Goal: Task Accomplishment & Management: Use online tool/utility

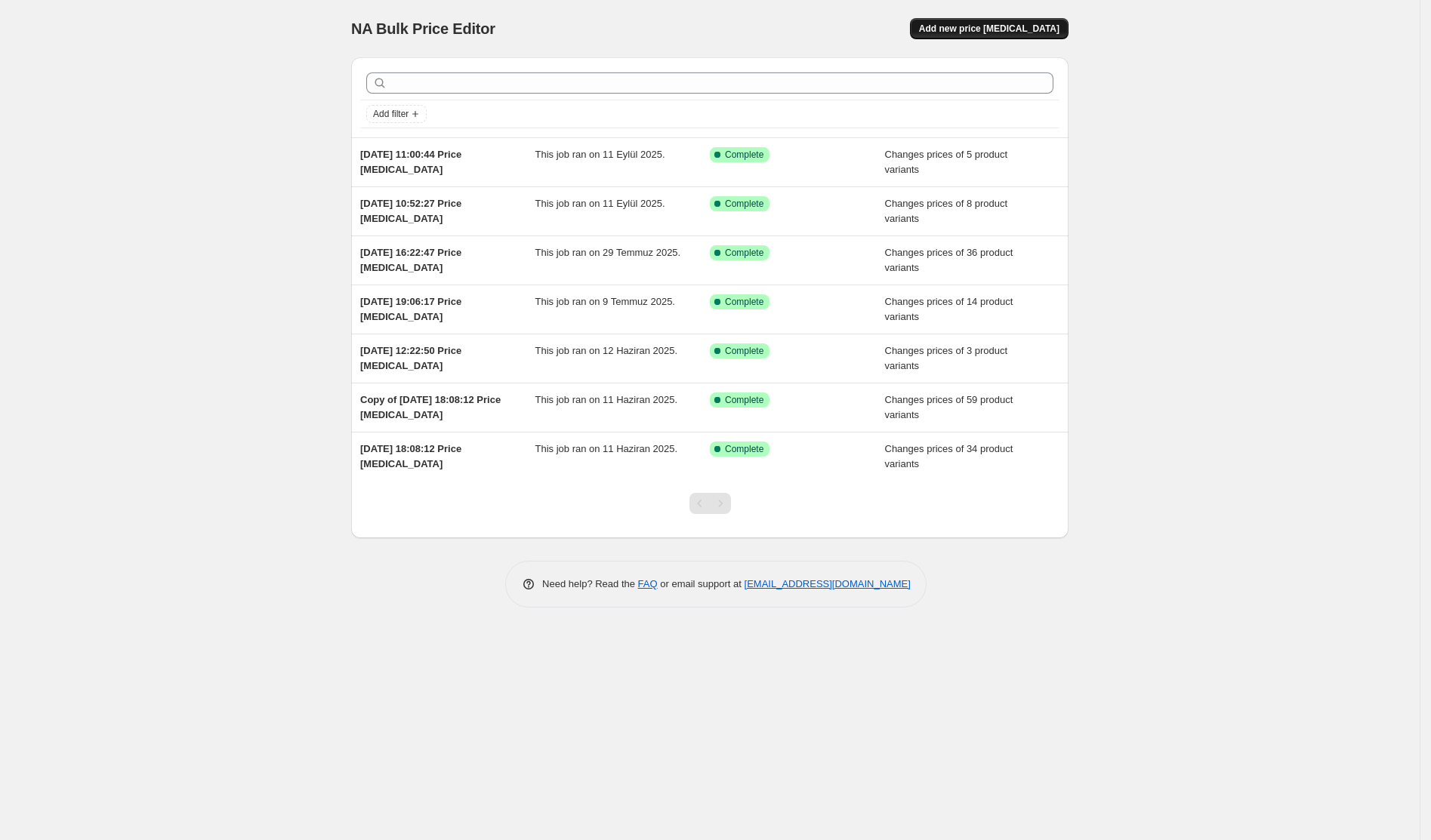
click at [989, 26] on span "Add new price [MEDICAL_DATA]" at bounding box center [989, 28] width 141 height 12
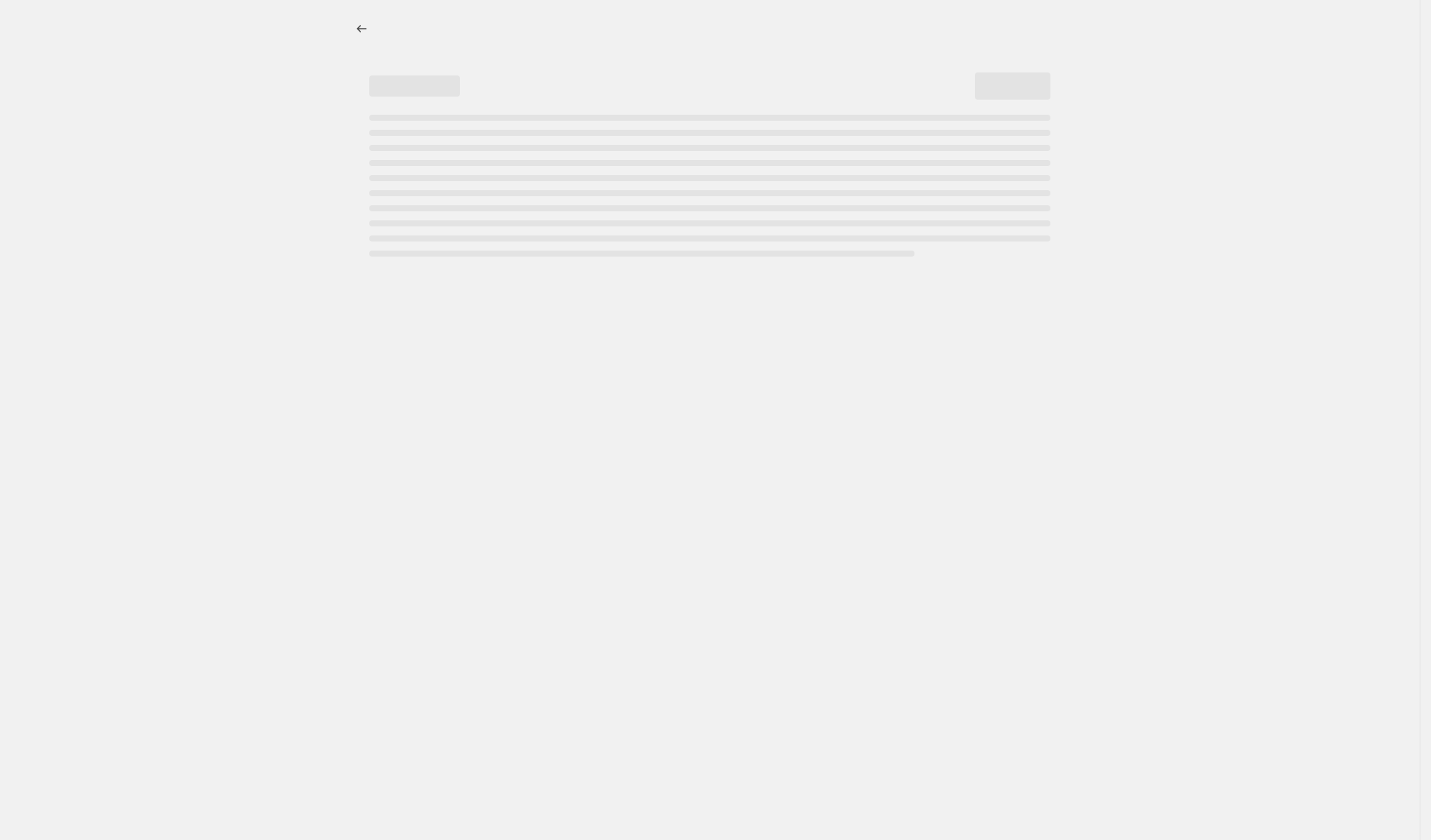
select select "percentage"
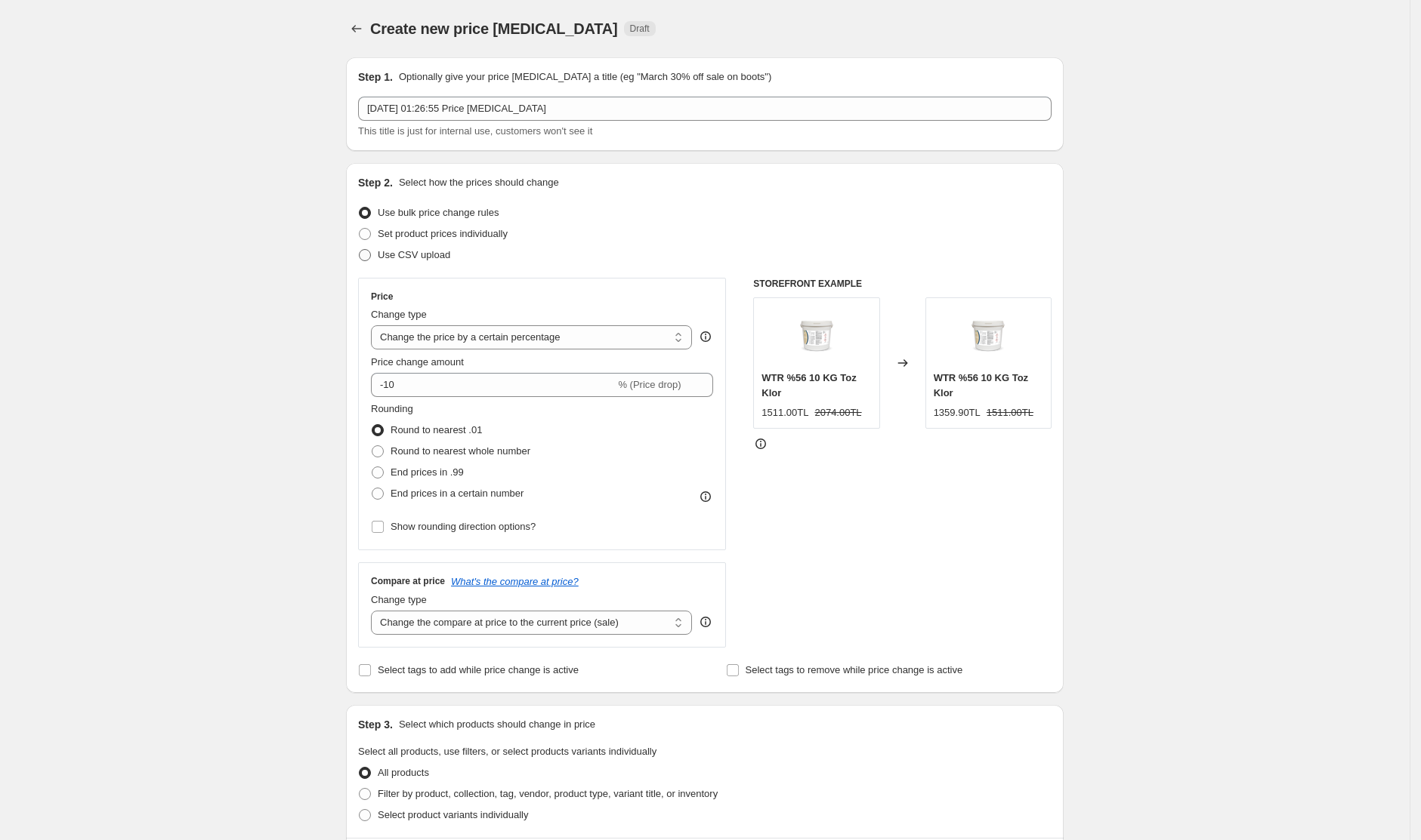
click at [440, 256] on span "Use CSV upload" at bounding box center [414, 255] width 73 height 11
click at [360, 250] on input "Use CSV upload" at bounding box center [359, 250] width 1 height 1
radio input "true"
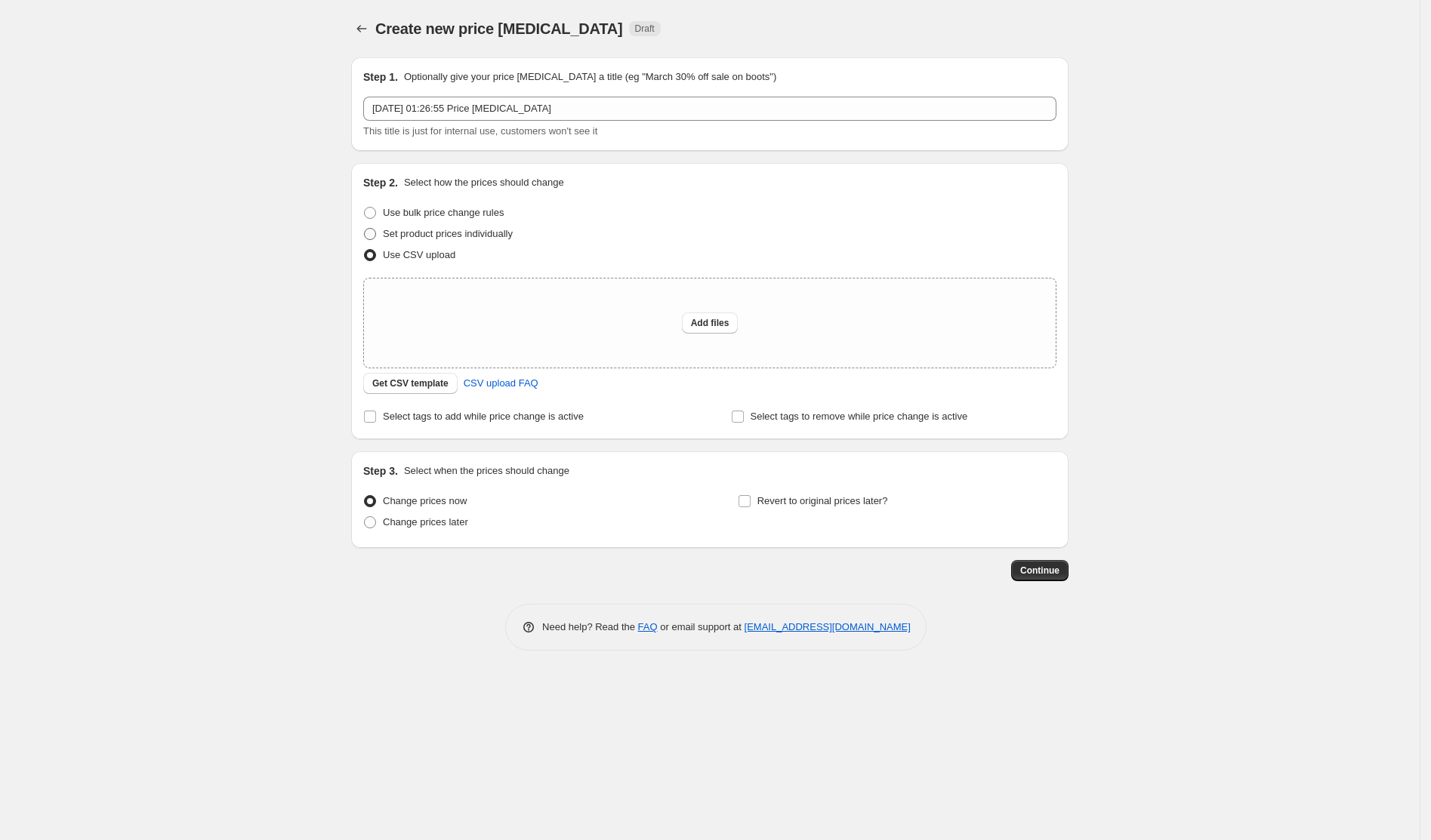
click at [443, 228] on span "Set product prices individually" at bounding box center [447, 234] width 129 height 11
click at [365, 228] on input "Set product prices individually" at bounding box center [364, 228] width 1 height 1
radio input "true"
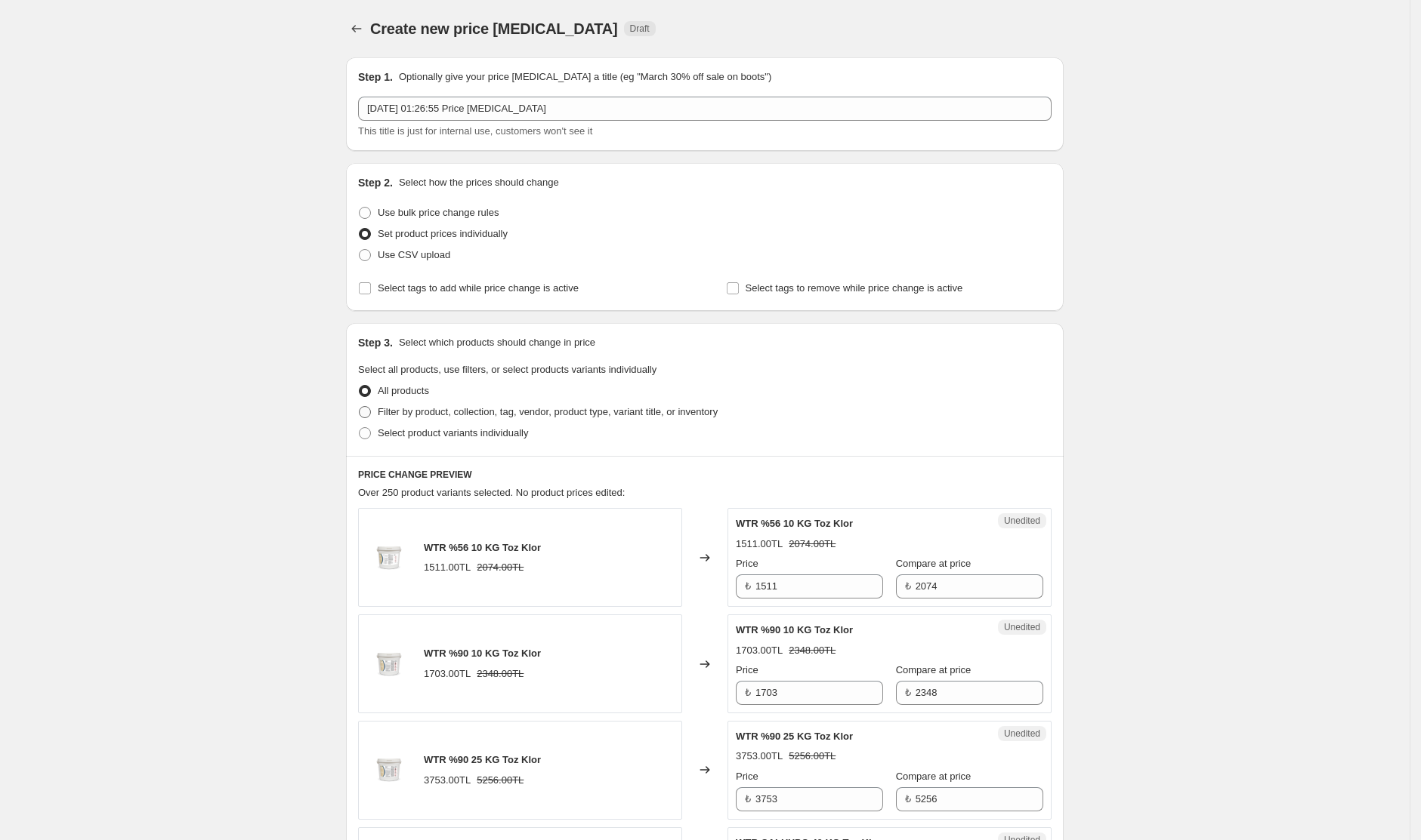
click at [440, 415] on span "Filter by product, collection, tag, vendor, product type, variant title, or inv…" at bounding box center [547, 412] width 340 height 11
click at [360, 407] on input "Filter by product, collection, tag, vendor, product type, variant title, or inv…" at bounding box center [359, 406] width 1 height 1
radio input "true"
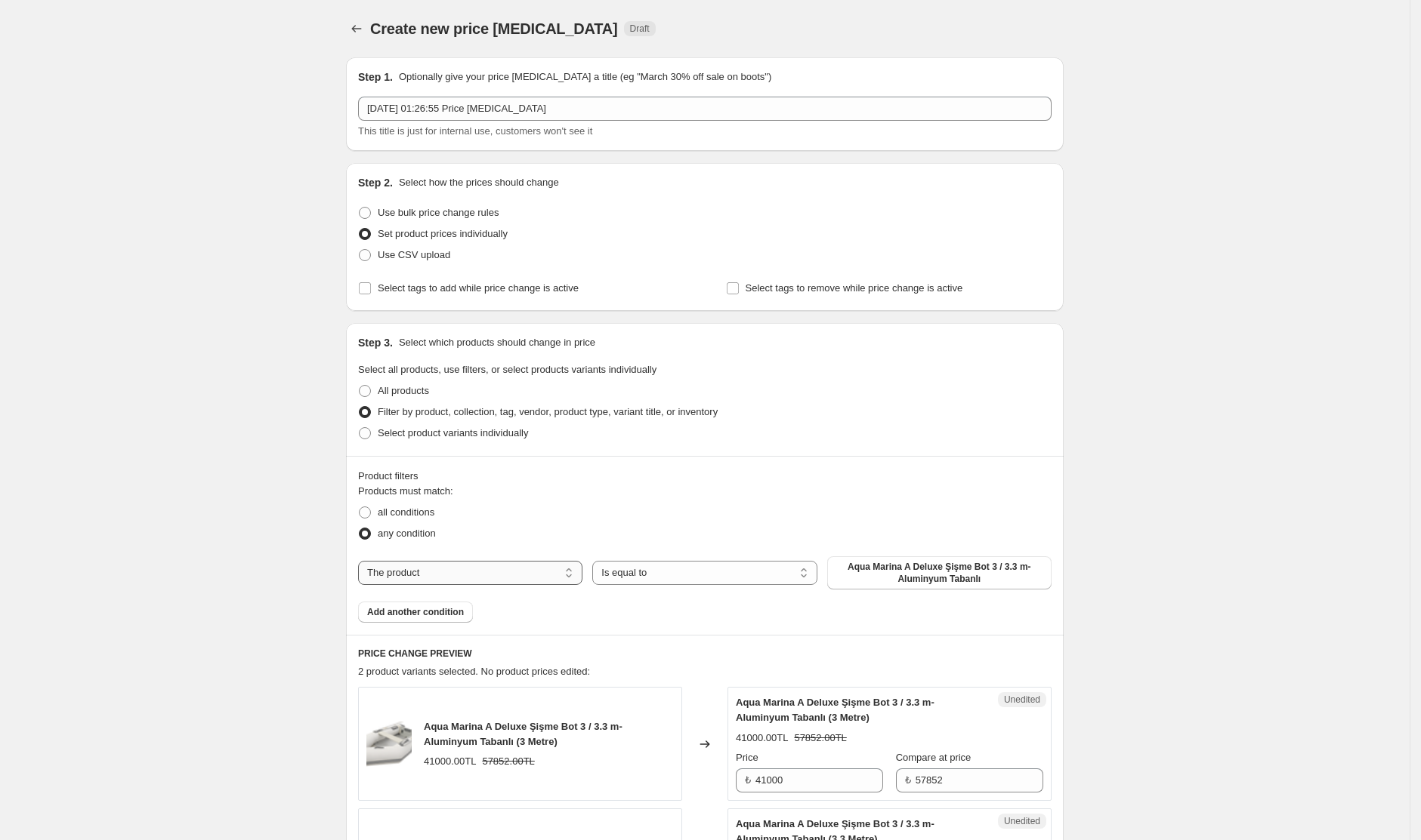
click at [512, 570] on select "The product The product's collection The product's tag The product's vendor The…" at bounding box center [470, 573] width 225 height 24
select select "collection"
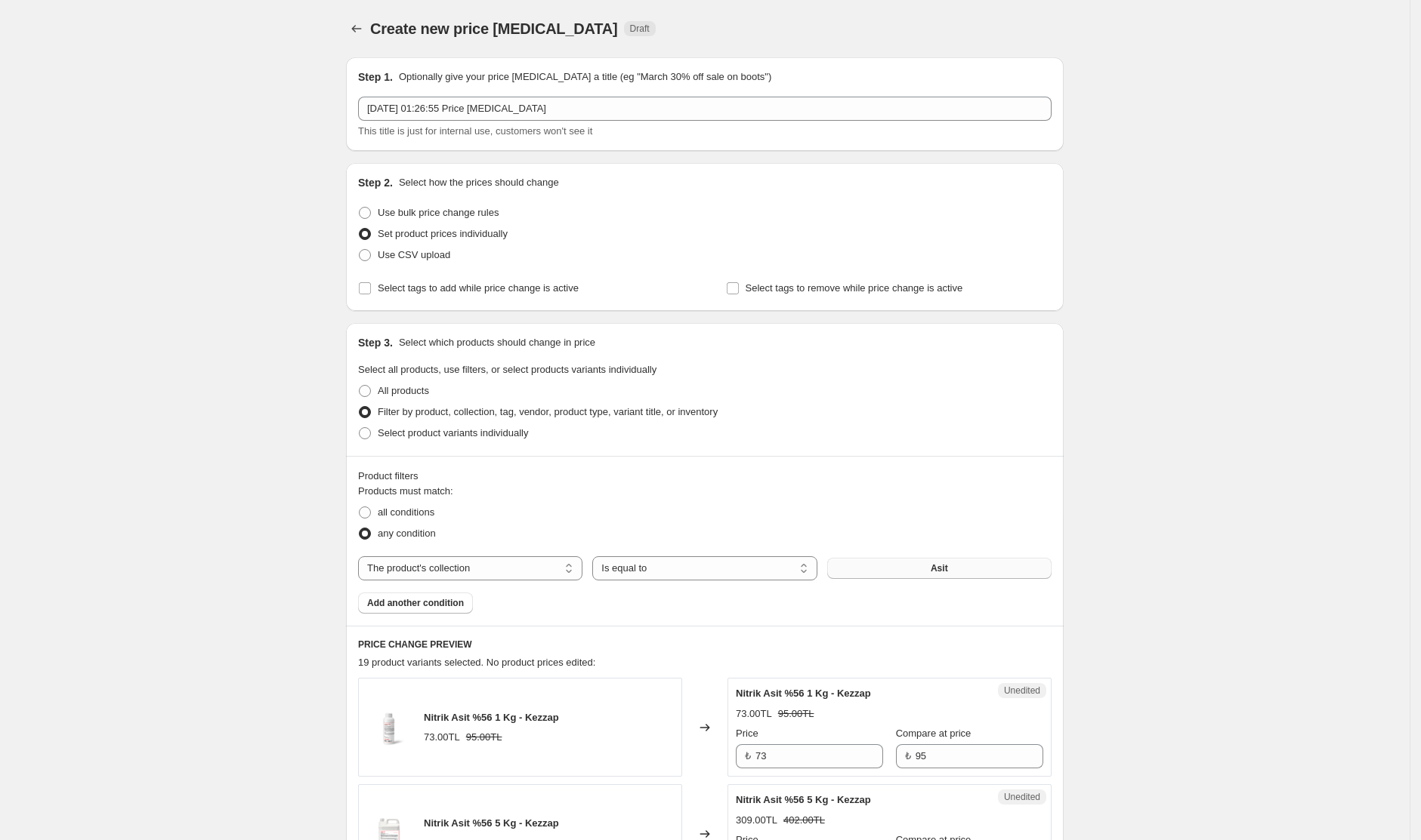
click at [896, 575] on button "Asit" at bounding box center [939, 568] width 225 height 21
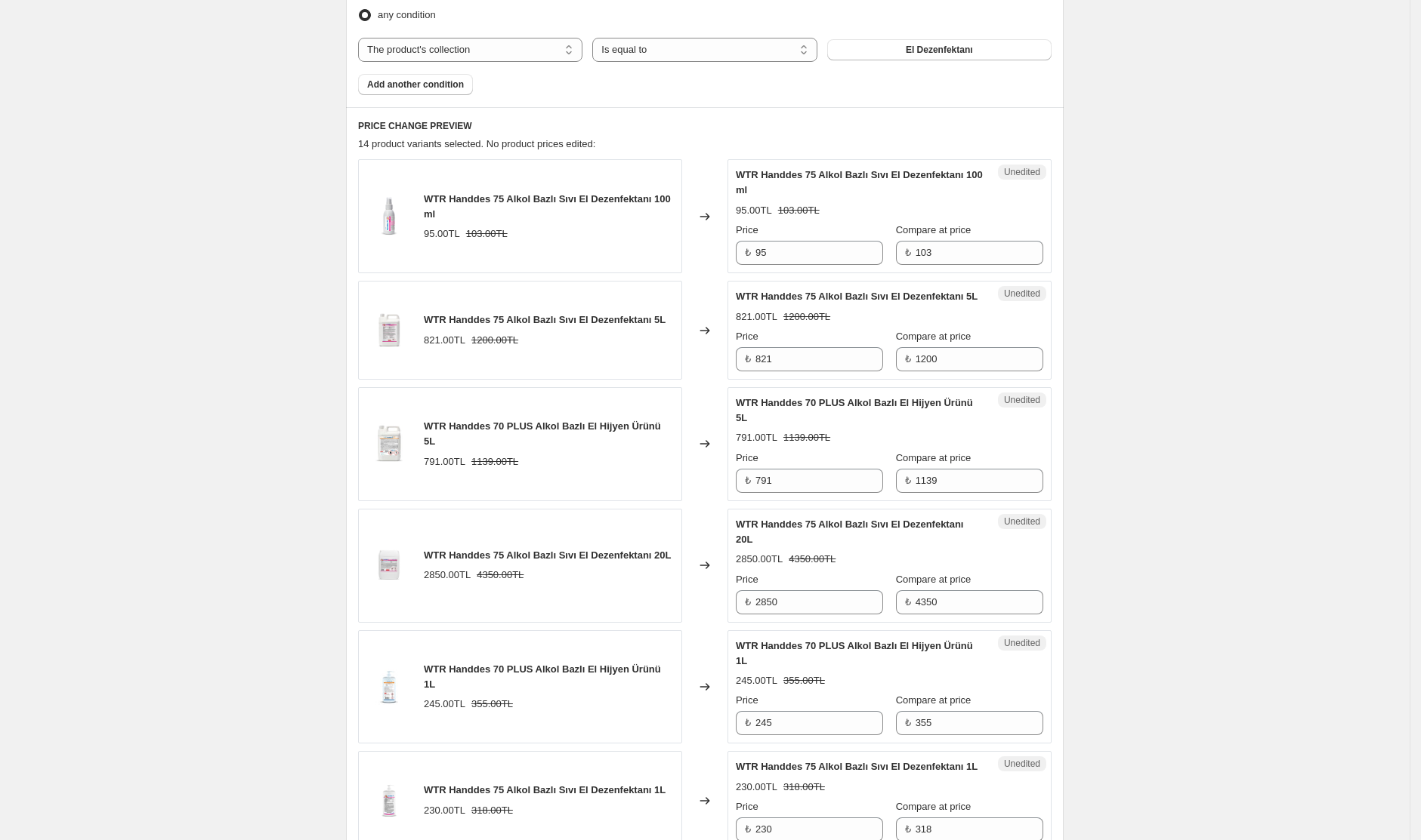
scroll to position [521, 0]
click at [813, 251] on input "95" at bounding box center [819, 251] width 128 height 24
drag, startPoint x: 833, startPoint y: 257, endPoint x: 703, endPoint y: 246, distance: 130.5
click at [703, 246] on div "WTR Handdes 75 Alkol Bazlı Sıvı El Dezenfektanı 100 ml 95.00TL 103.00TL Changed…" at bounding box center [704, 214] width 693 height 114
type input "67"
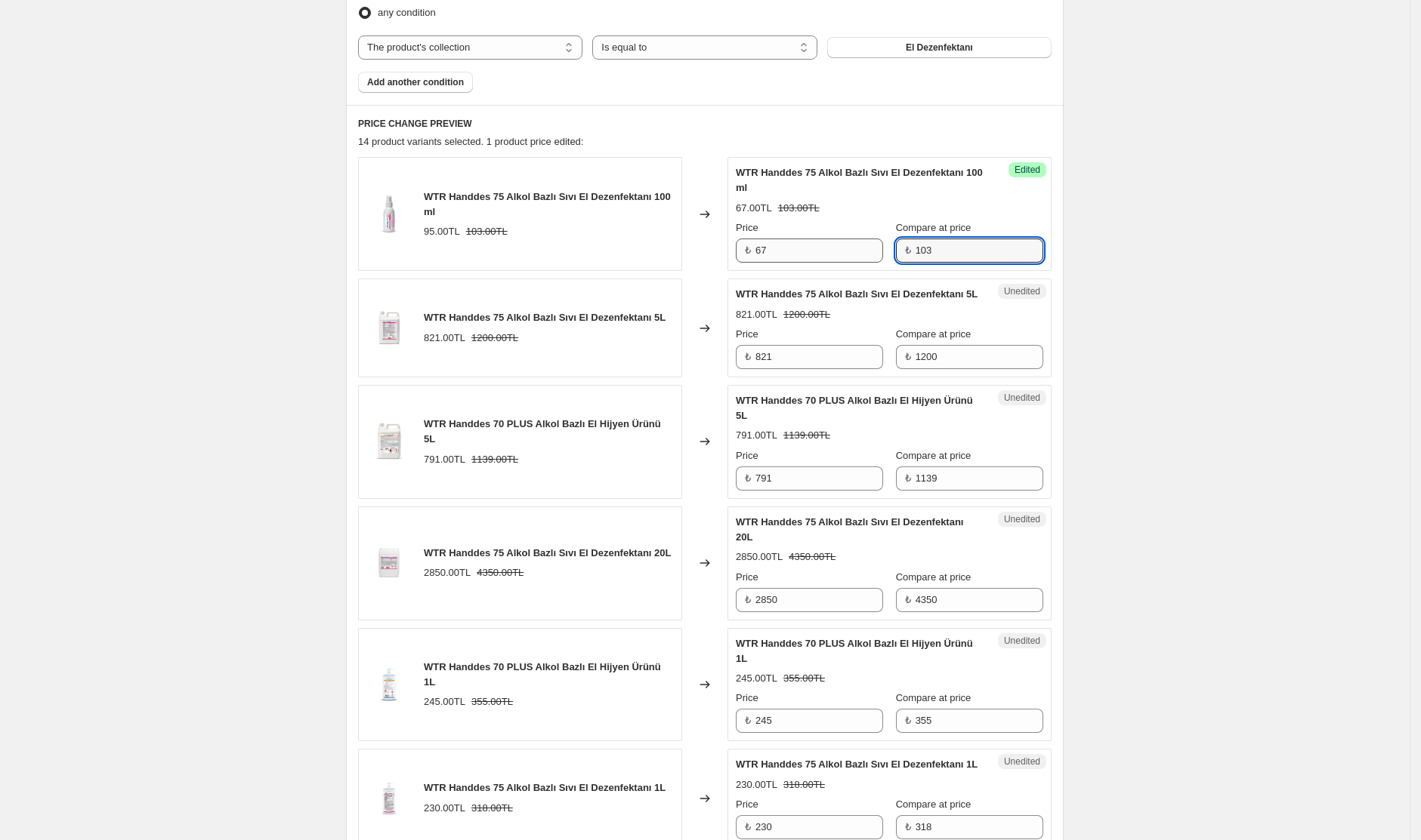
drag, startPoint x: 947, startPoint y: 253, endPoint x: 842, endPoint y: 248, distance: 105.1
click at [842, 248] on div "Price ₺ 67 Compare at price ₺ 103" at bounding box center [890, 241] width 307 height 42
type input "103"
type input "729"
type input "1165"
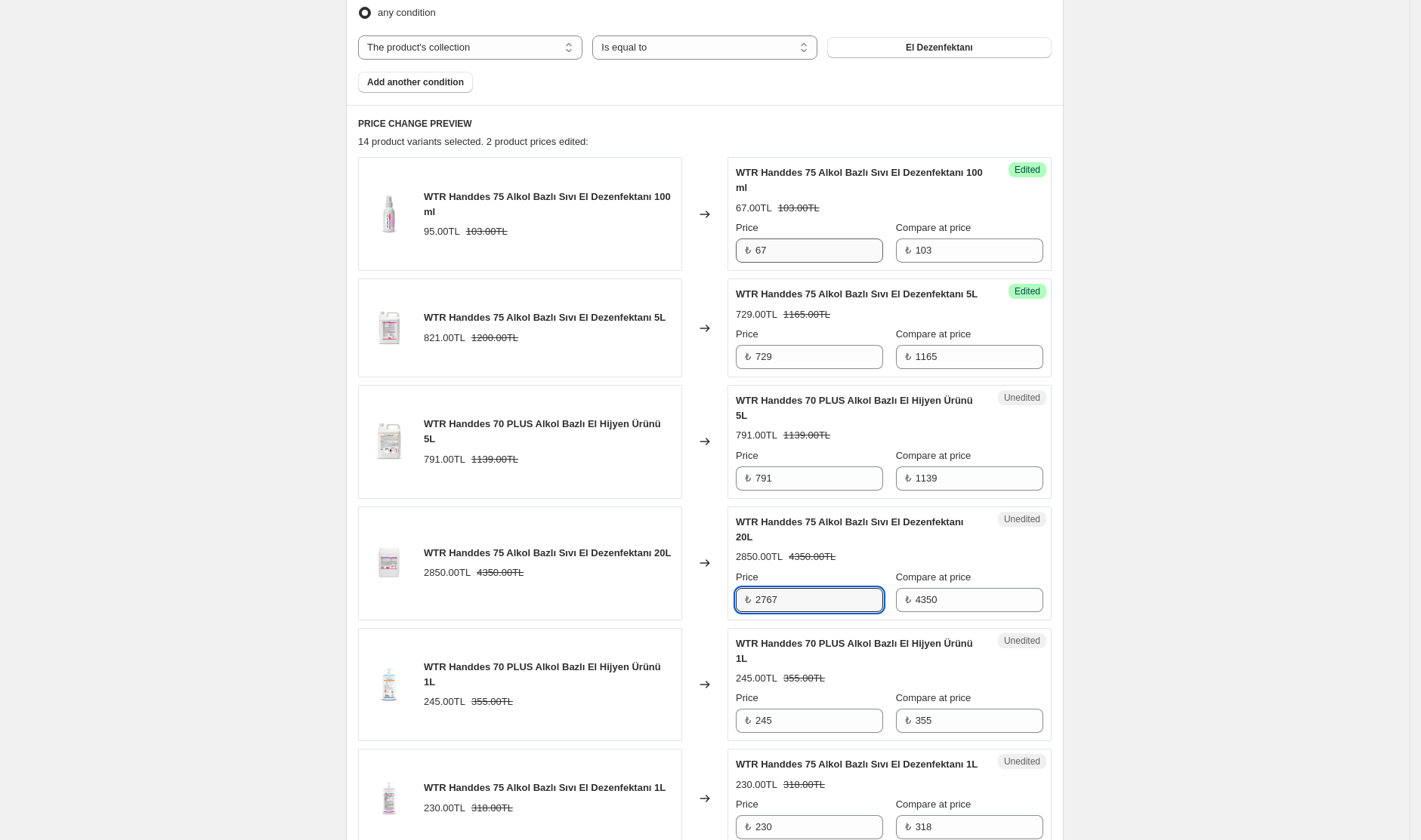
type input "2767"
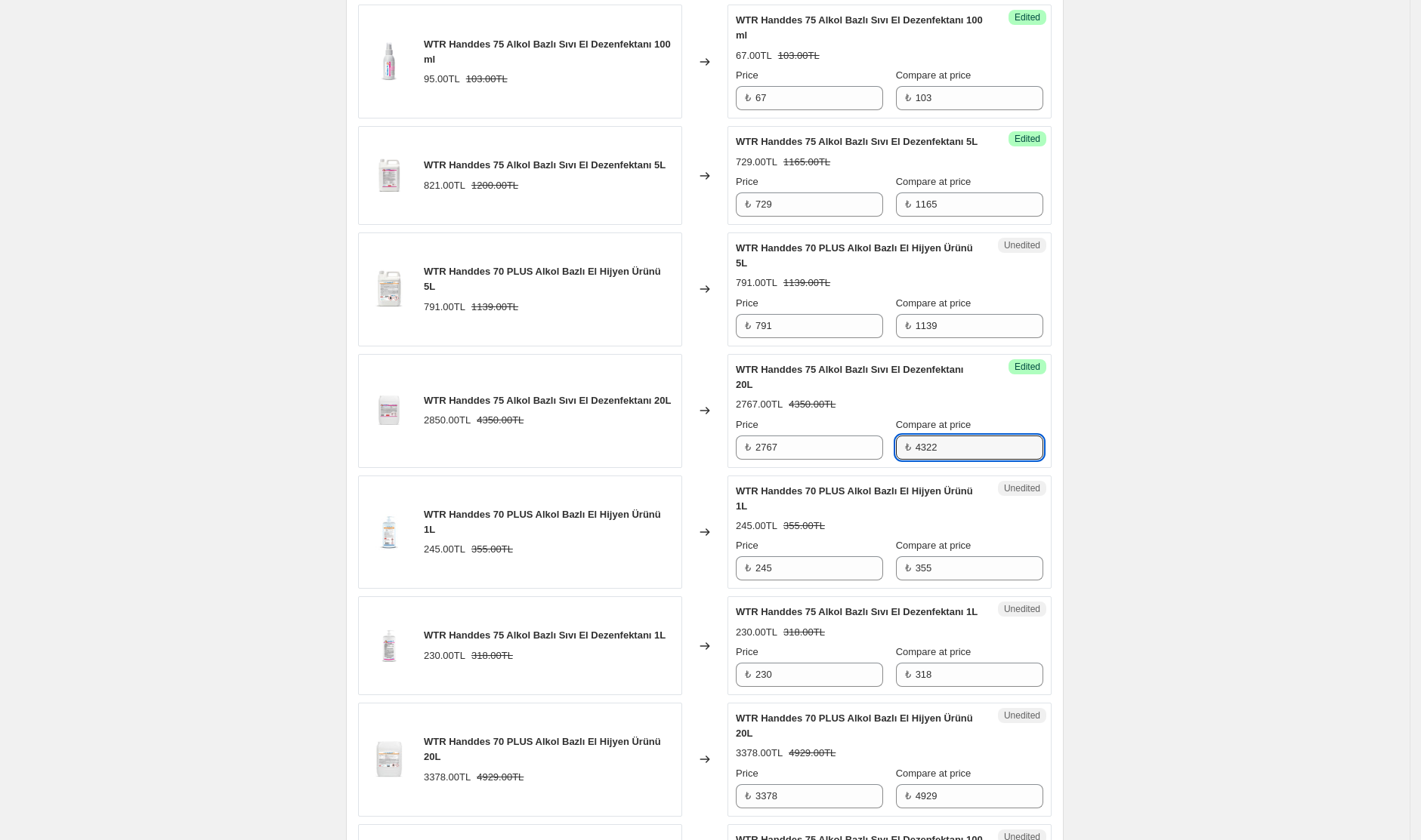
scroll to position [676, 0]
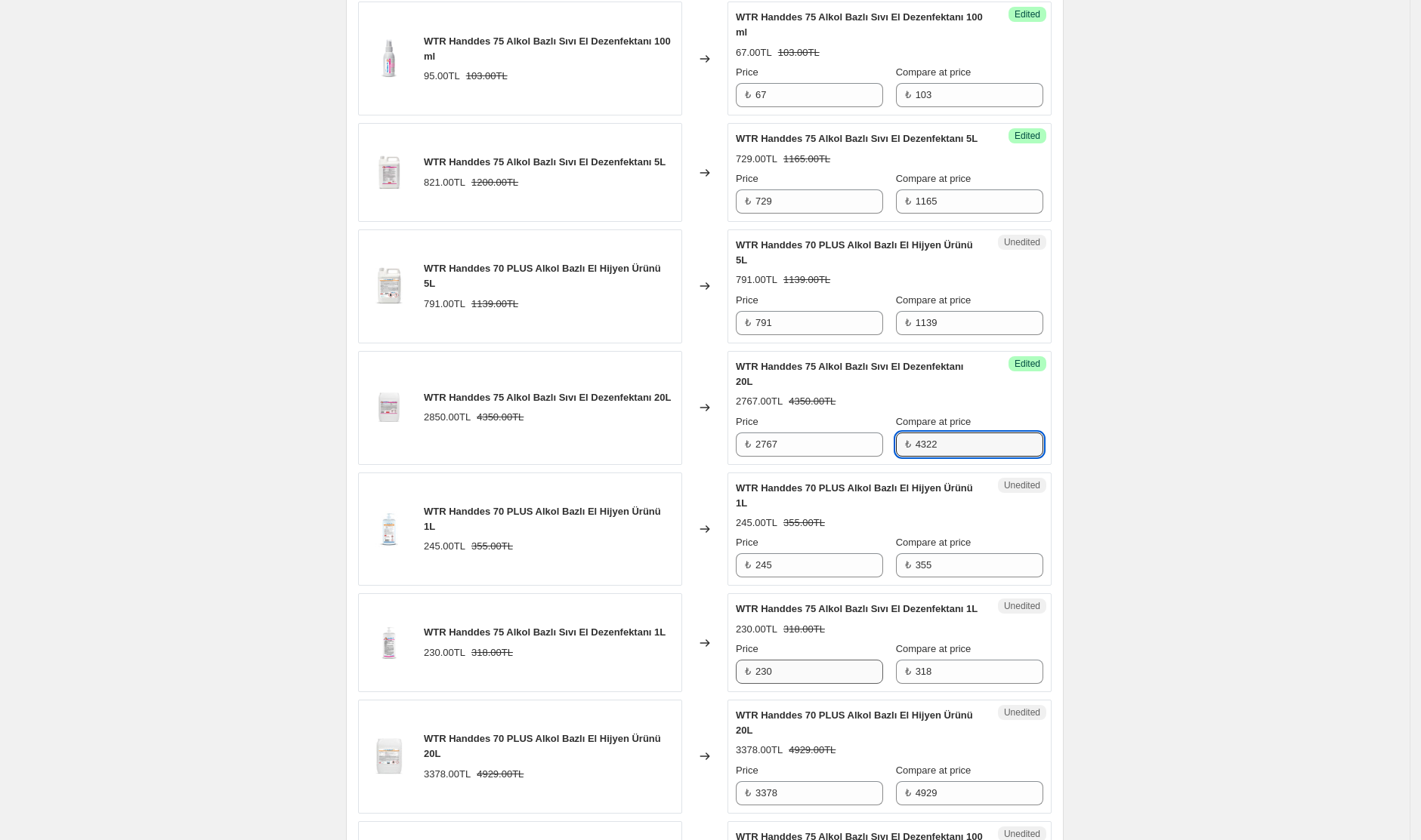
type input "4322"
click at [816, 684] on input "230" at bounding box center [819, 671] width 128 height 24
type input "2"
type input "203"
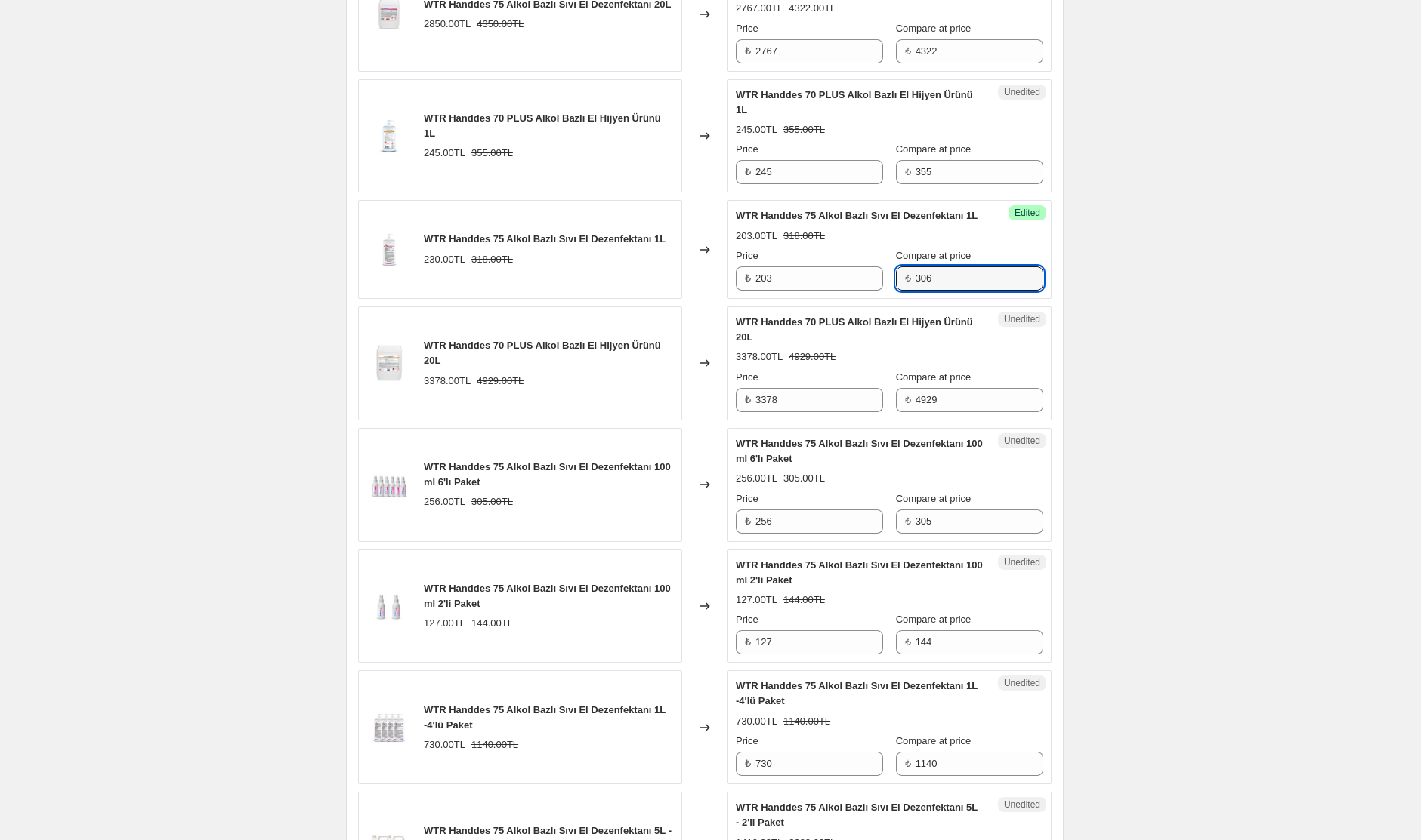
scroll to position [1152, 0]
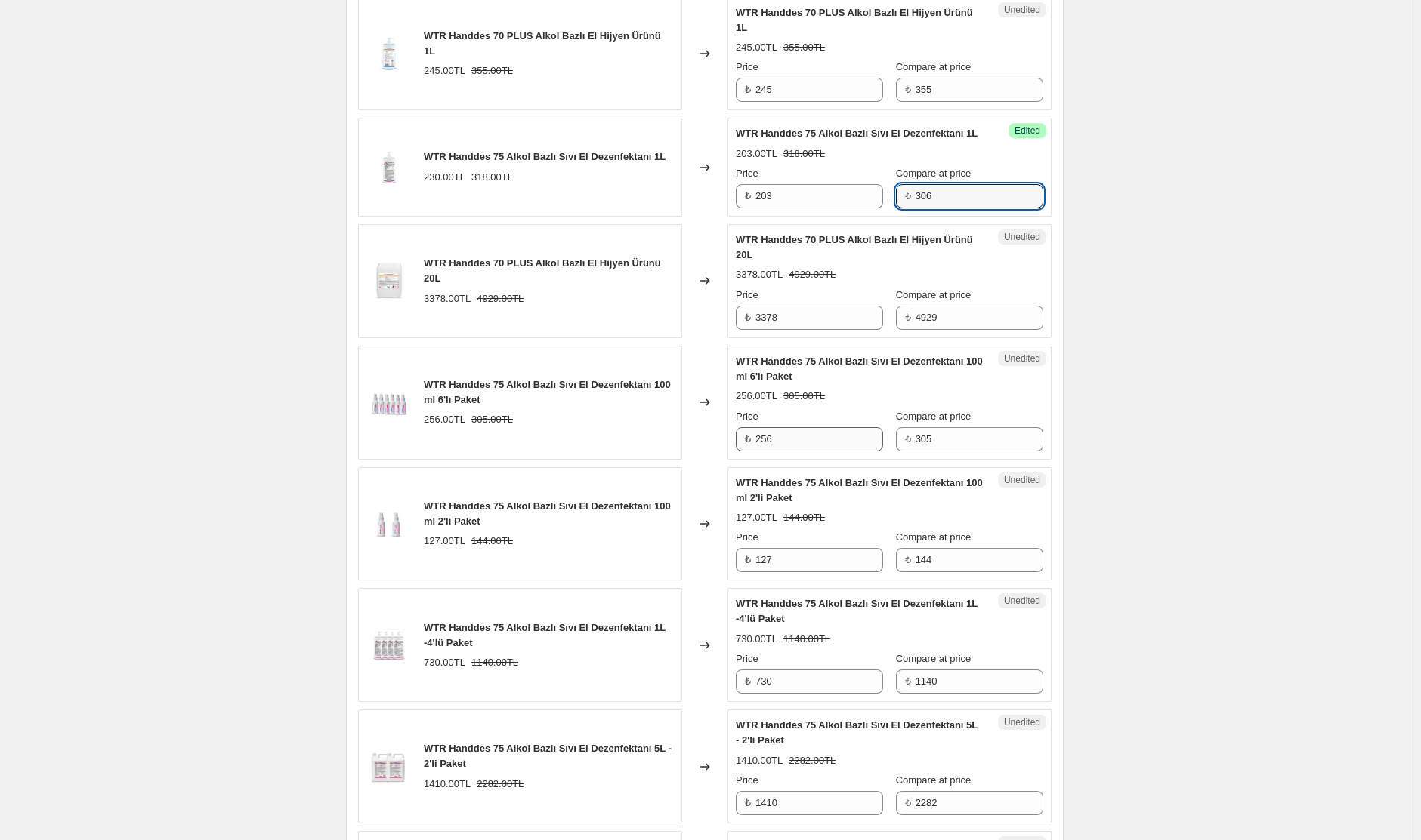
type input "306"
click at [820, 452] on input "256" at bounding box center [819, 440] width 128 height 24
type input "2"
type input "195"
type input "292"
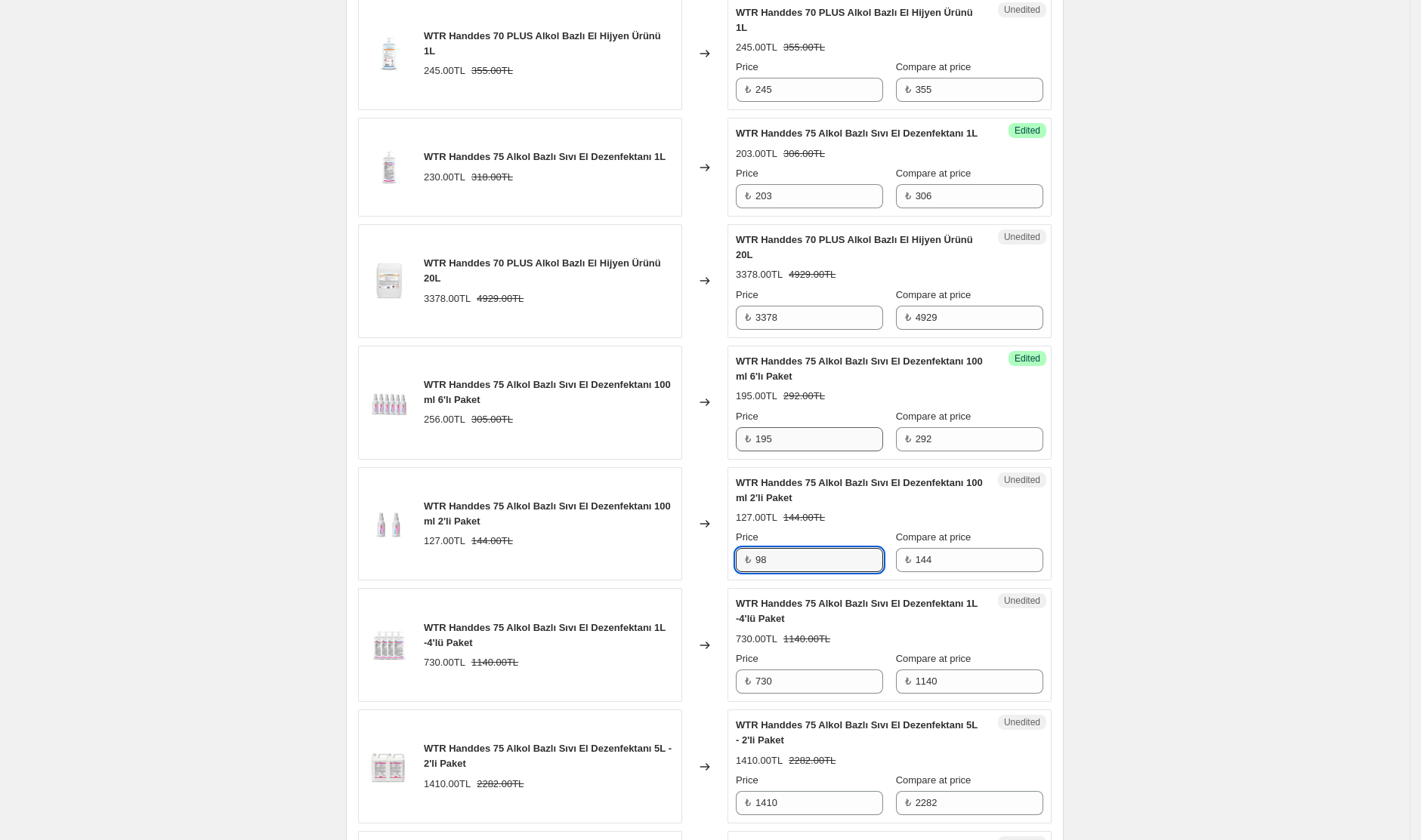
type input "98"
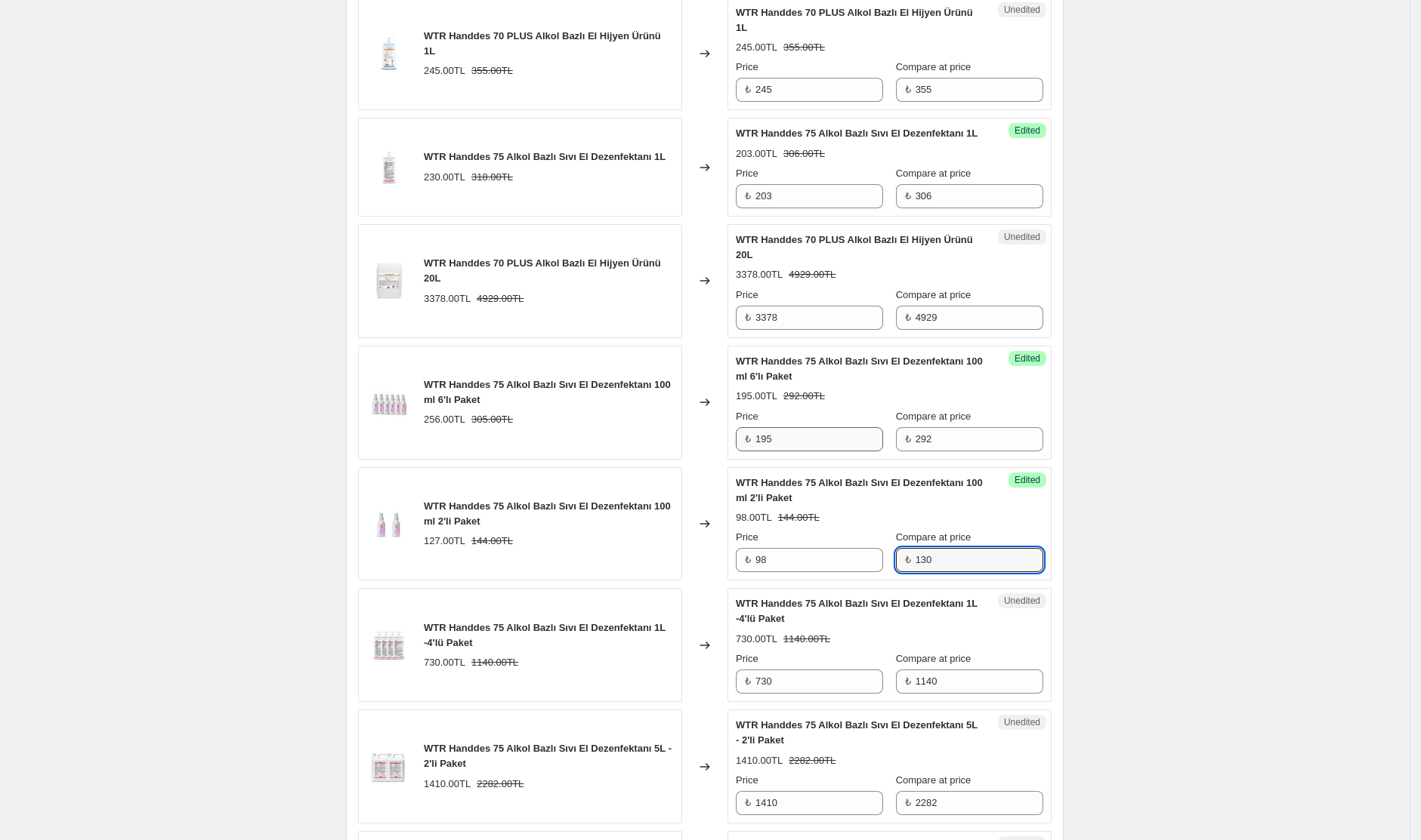
type input "130"
type input "678"
type input "1090"
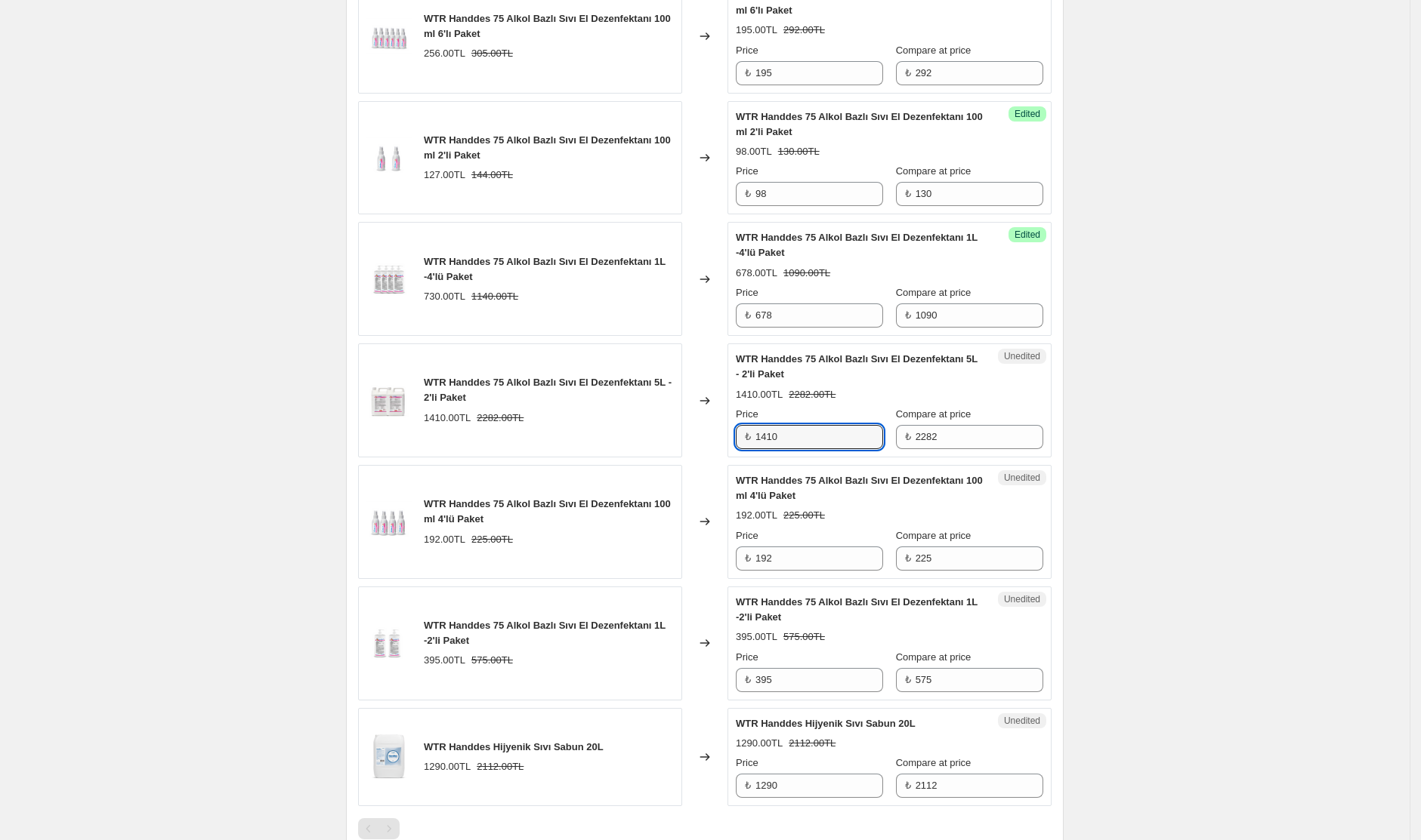
scroll to position [1525, 0]
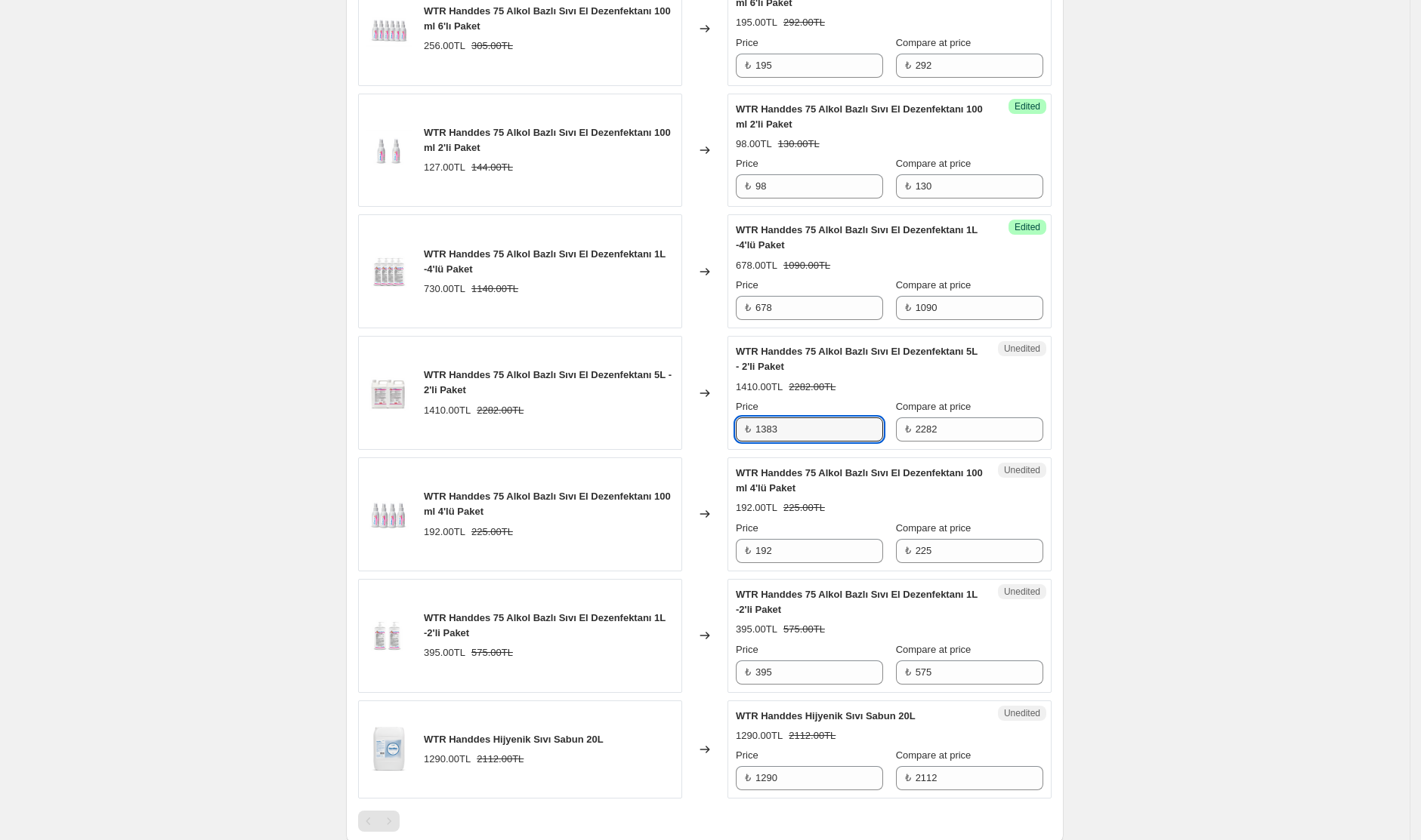
type input "1383"
type input "2255"
type input "146"
type input "211"
type input "369"
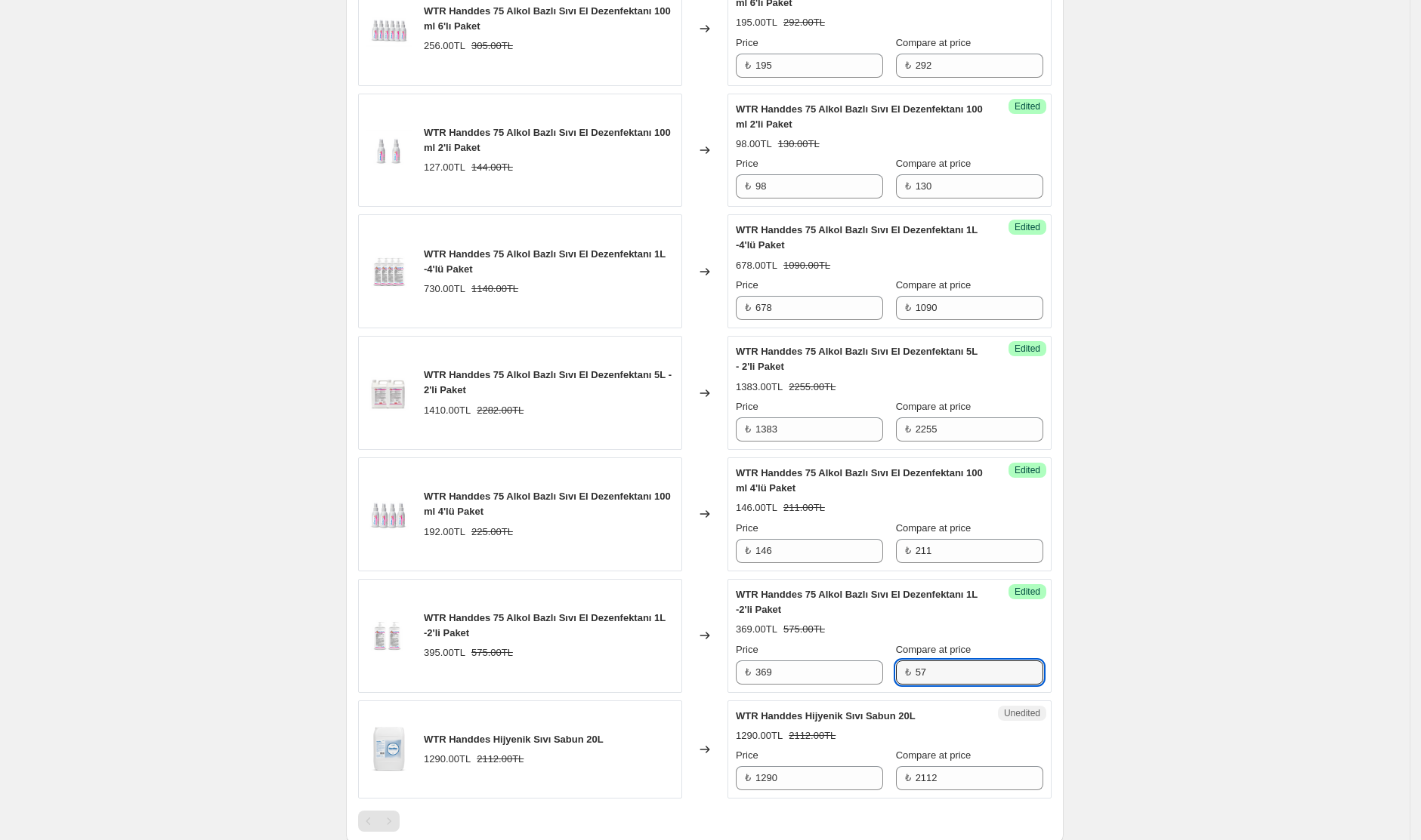
type input "575"
click at [977, 637] on div "369.00TL 575.00TL" at bounding box center [890, 630] width 307 height 15
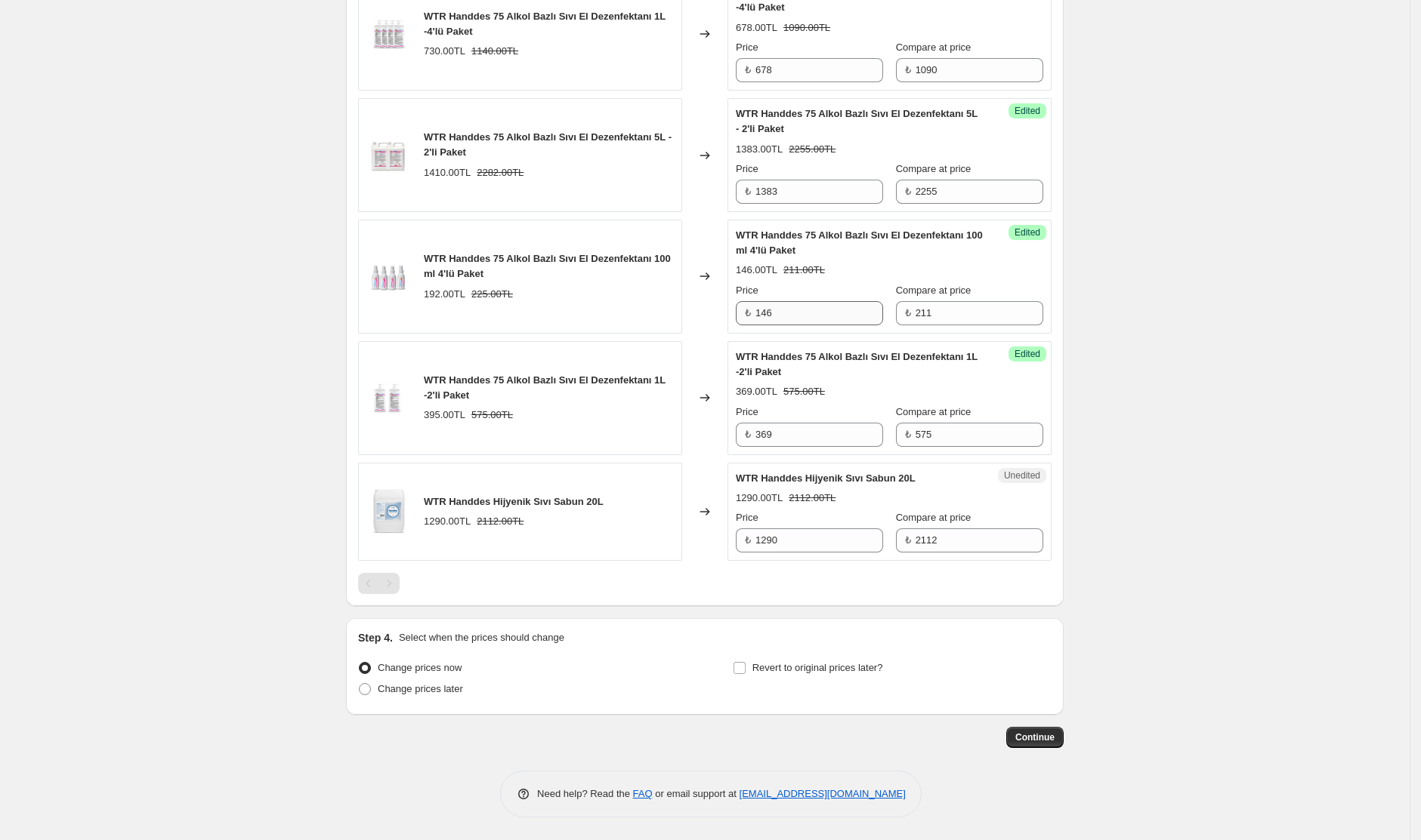
scroll to position [1767, 0]
click at [1059, 748] on button "Continue" at bounding box center [1035, 738] width 58 height 21
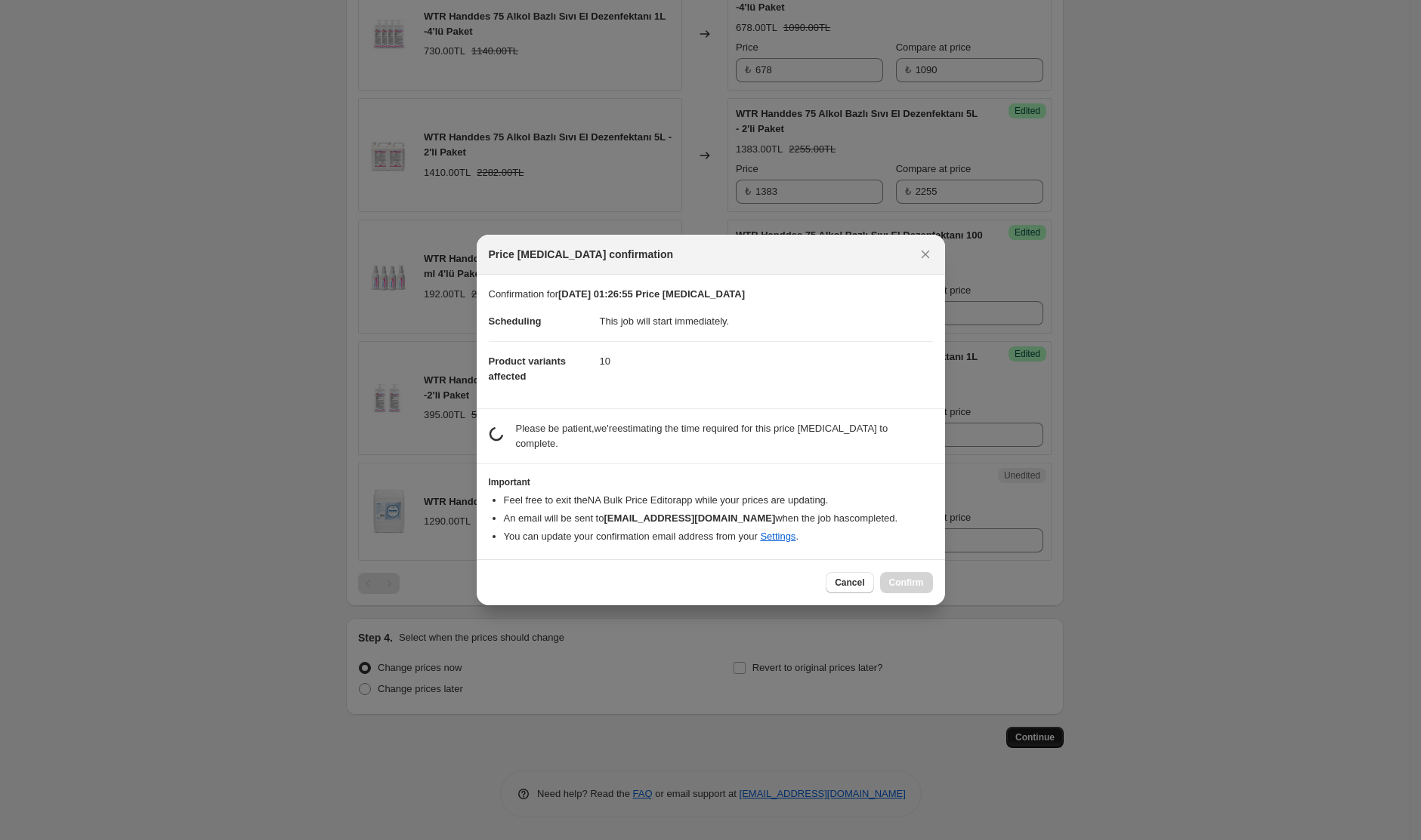
scroll to position [0, 0]
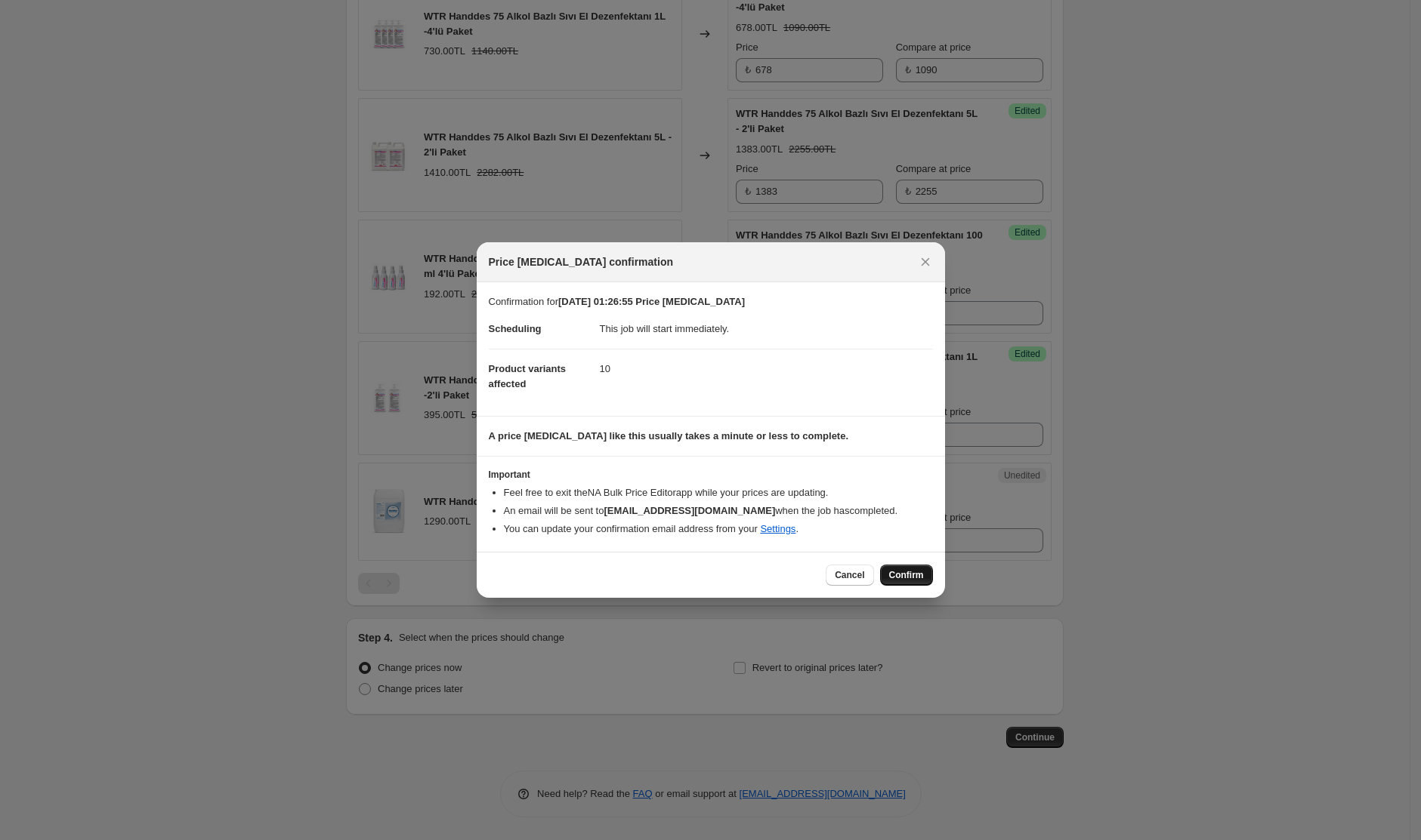
click at [909, 574] on span "Confirm" at bounding box center [906, 575] width 34 height 12
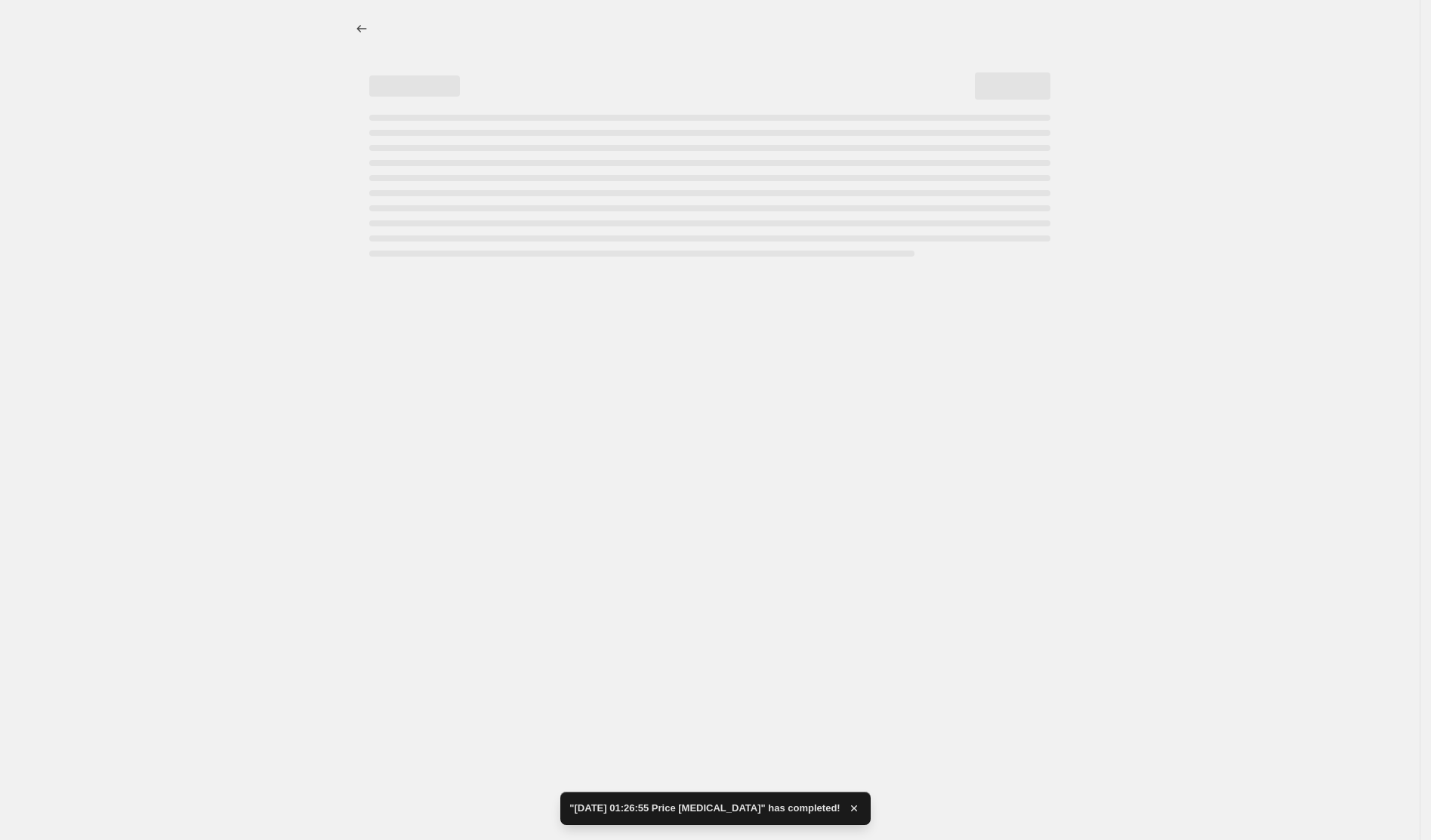
select select "collection"
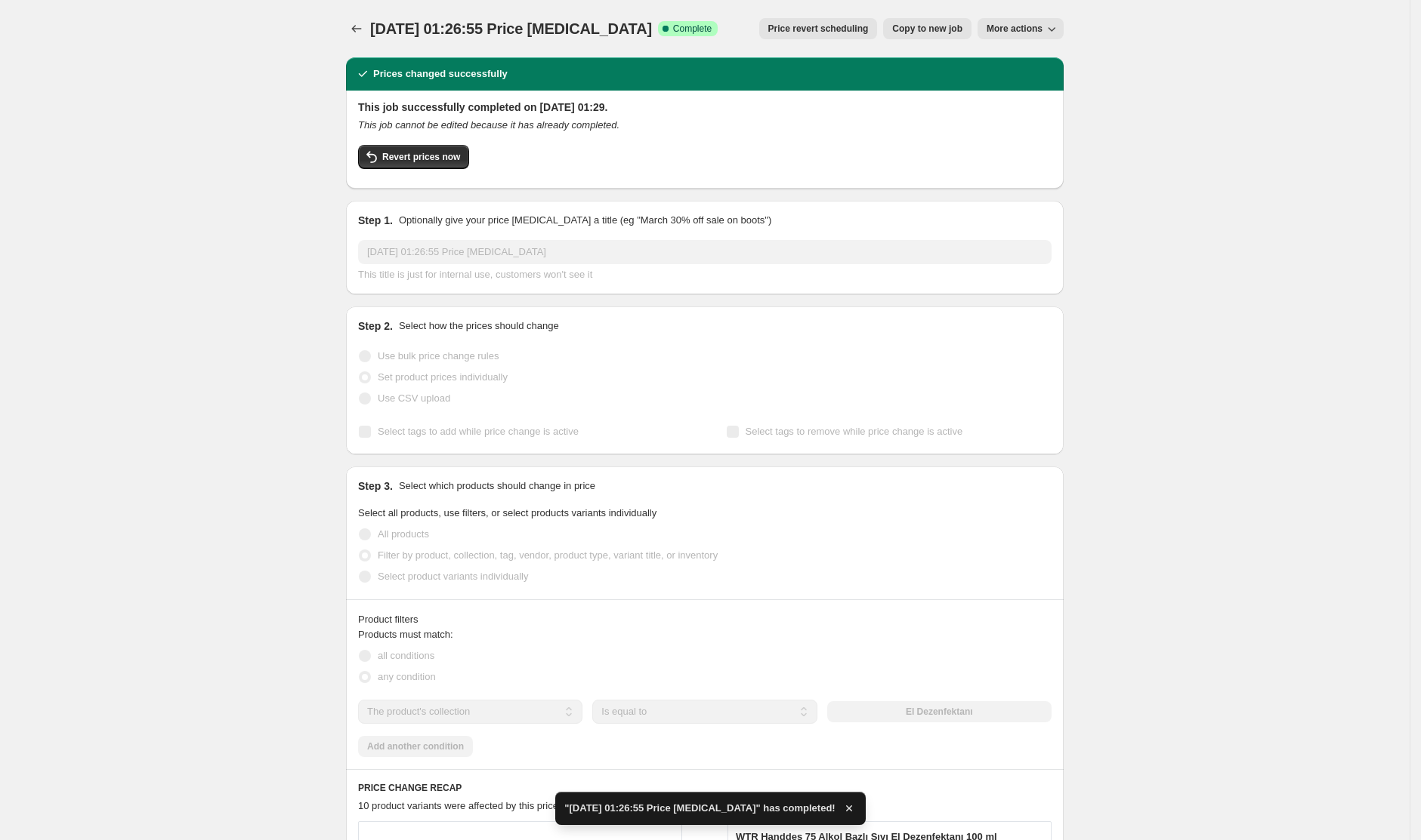
click at [359, 17] on div "[DATE] 01:26:55 Price [MEDICAL_DATA]. This page is ready [DATE] 01:26:55 Price …" at bounding box center [704, 29] width 717 height 58
click at [360, 30] on icon "Price change jobs" at bounding box center [357, 29] width 15 height 15
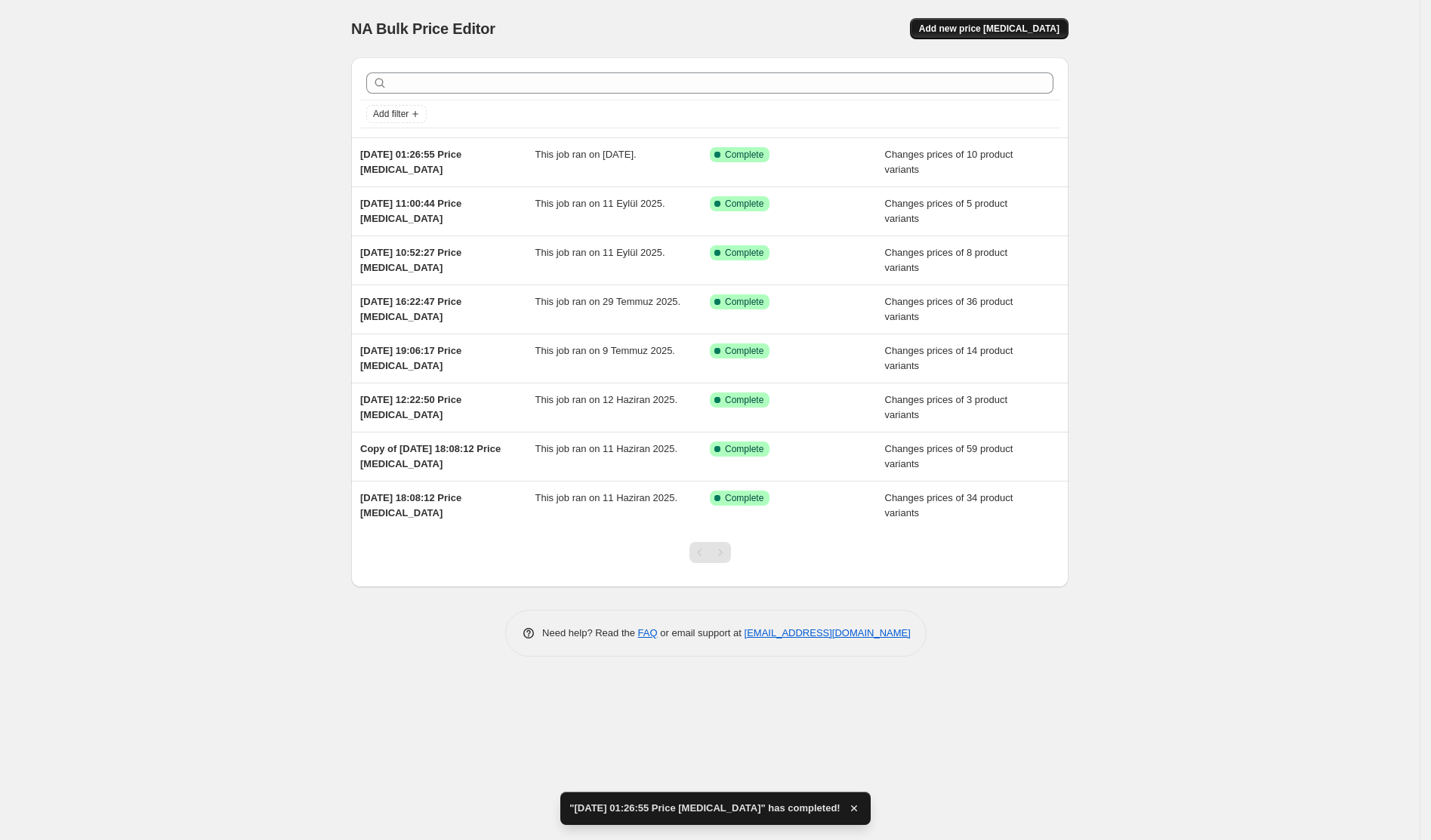
click at [1003, 21] on button "Add new price [MEDICAL_DATA]" at bounding box center [989, 28] width 158 height 21
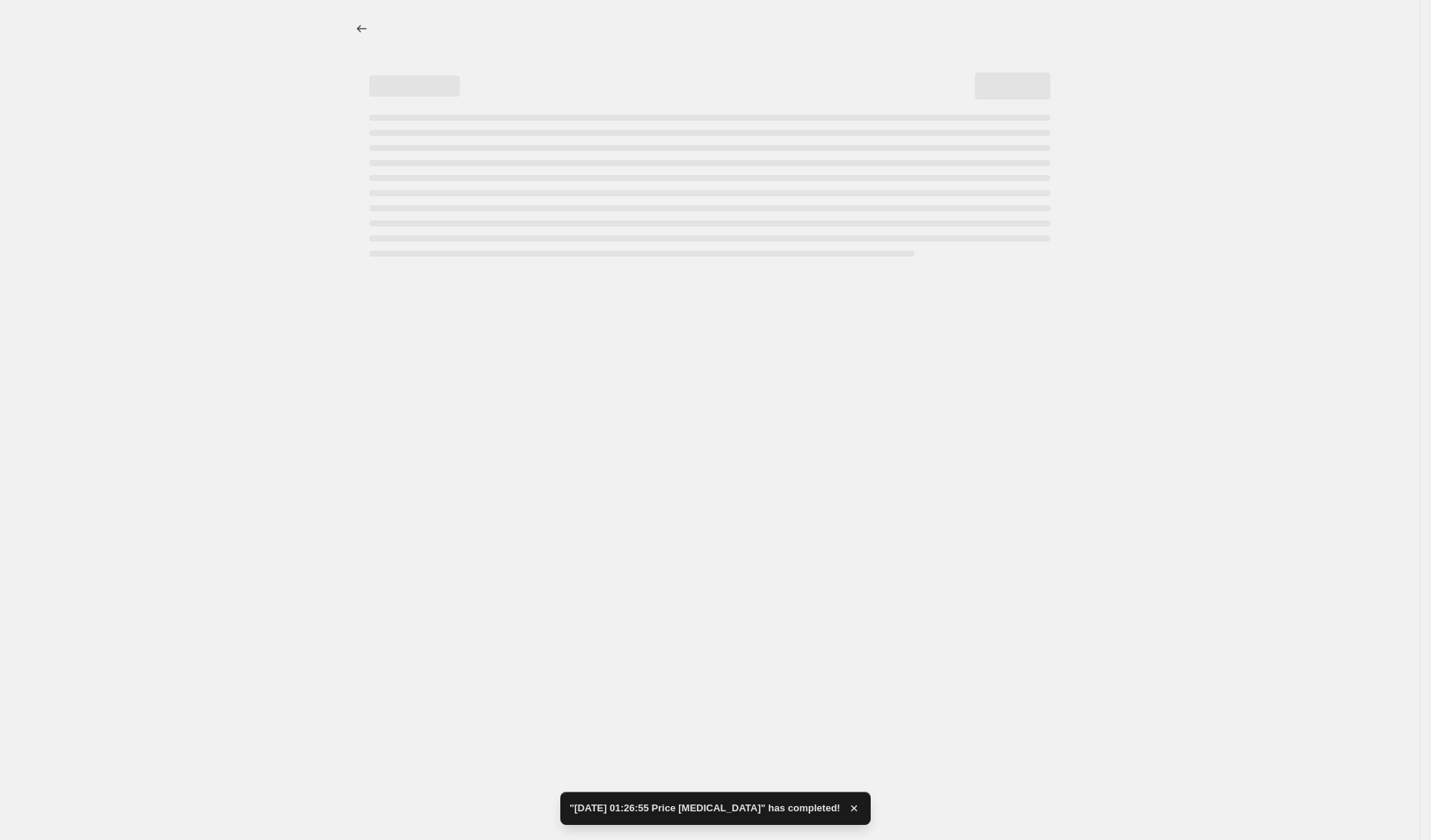
select select "percentage"
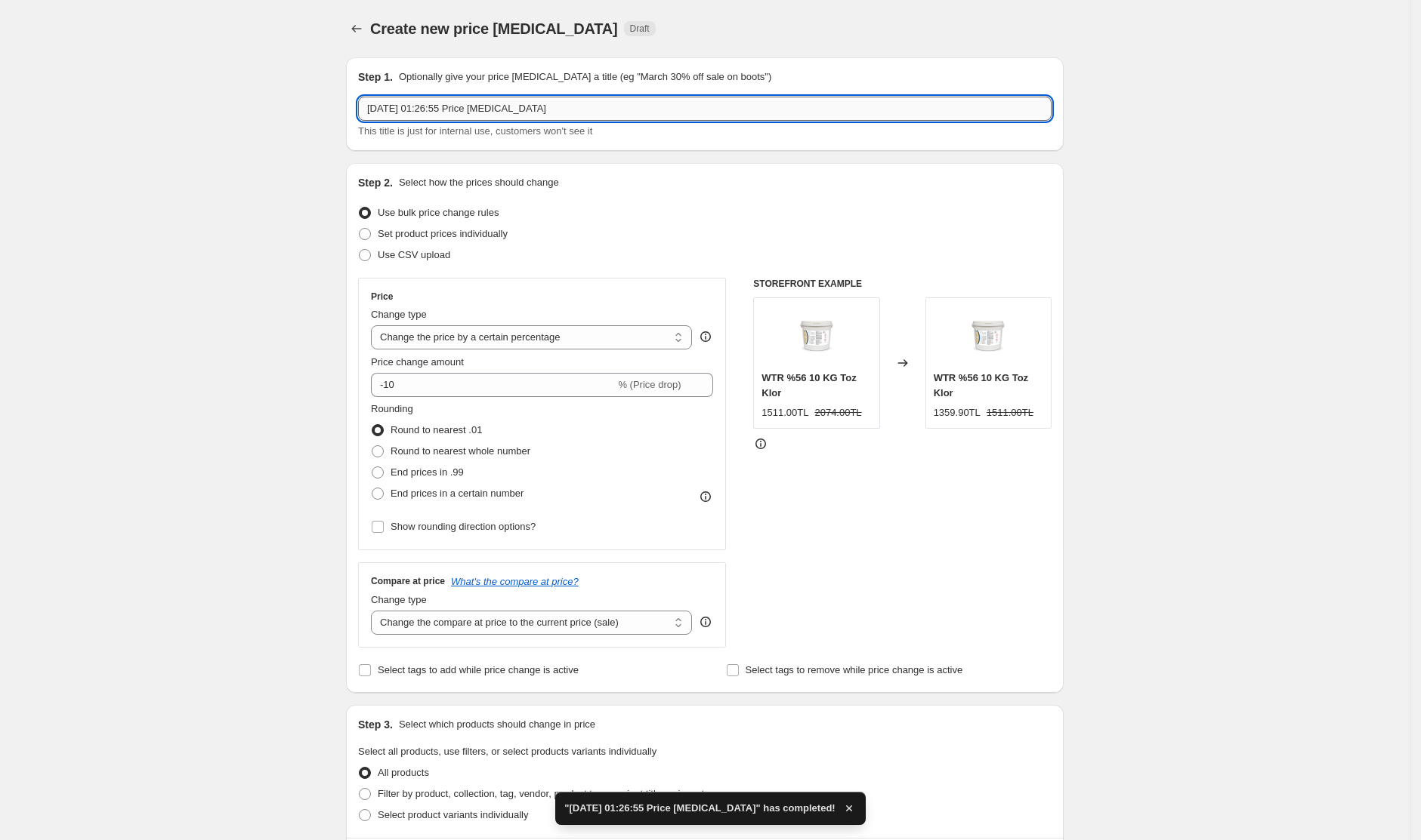
click at [537, 119] on input "[DATE] 01:26:55 Price [MEDICAL_DATA]" at bounding box center [704, 109] width 693 height 24
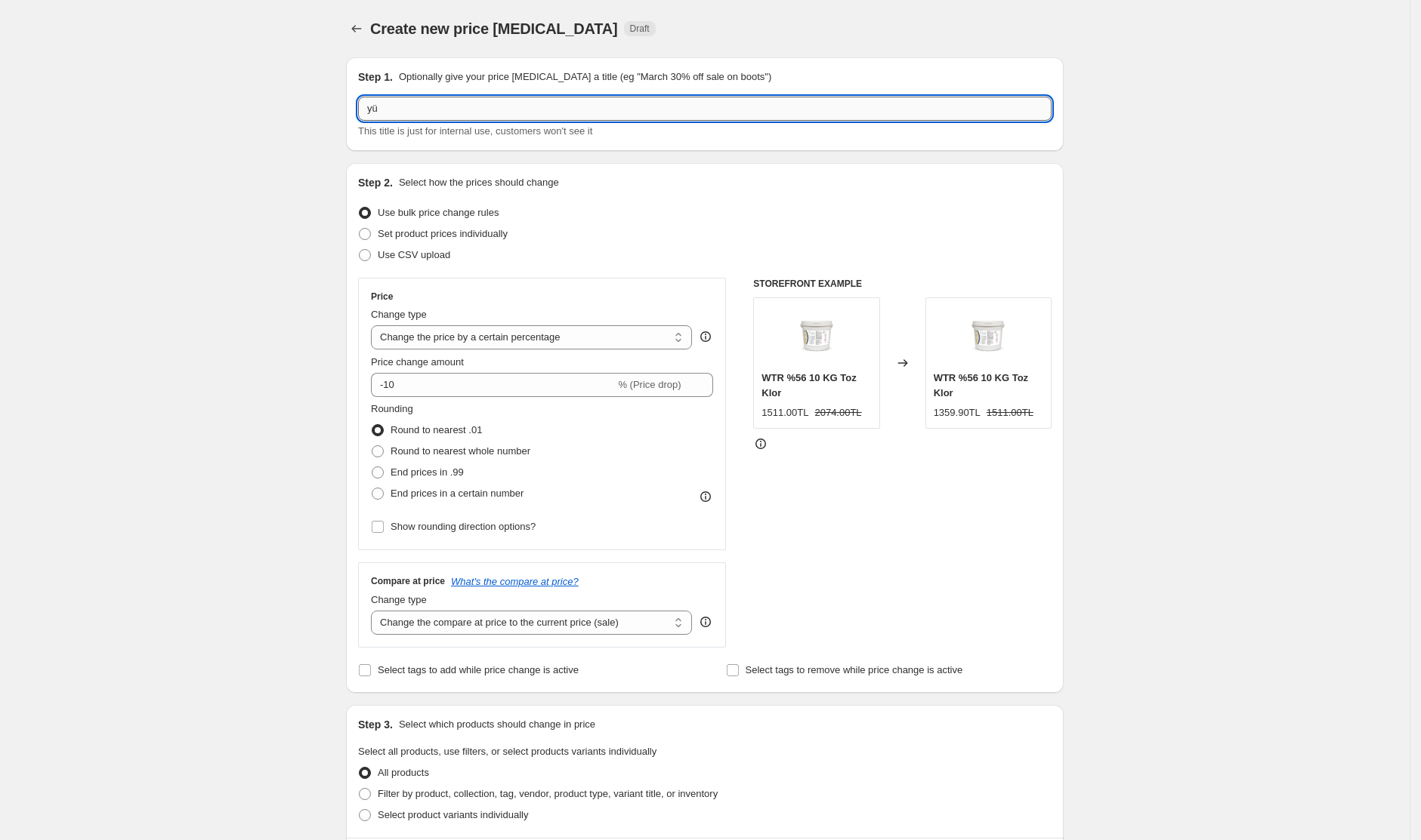
type input "y"
type input "alesdes"
click at [440, 228] on span "Set product prices individually" at bounding box center [442, 234] width 130 height 11
click at [360, 228] on input "Set product prices individually" at bounding box center [359, 228] width 1 height 1
radio input "true"
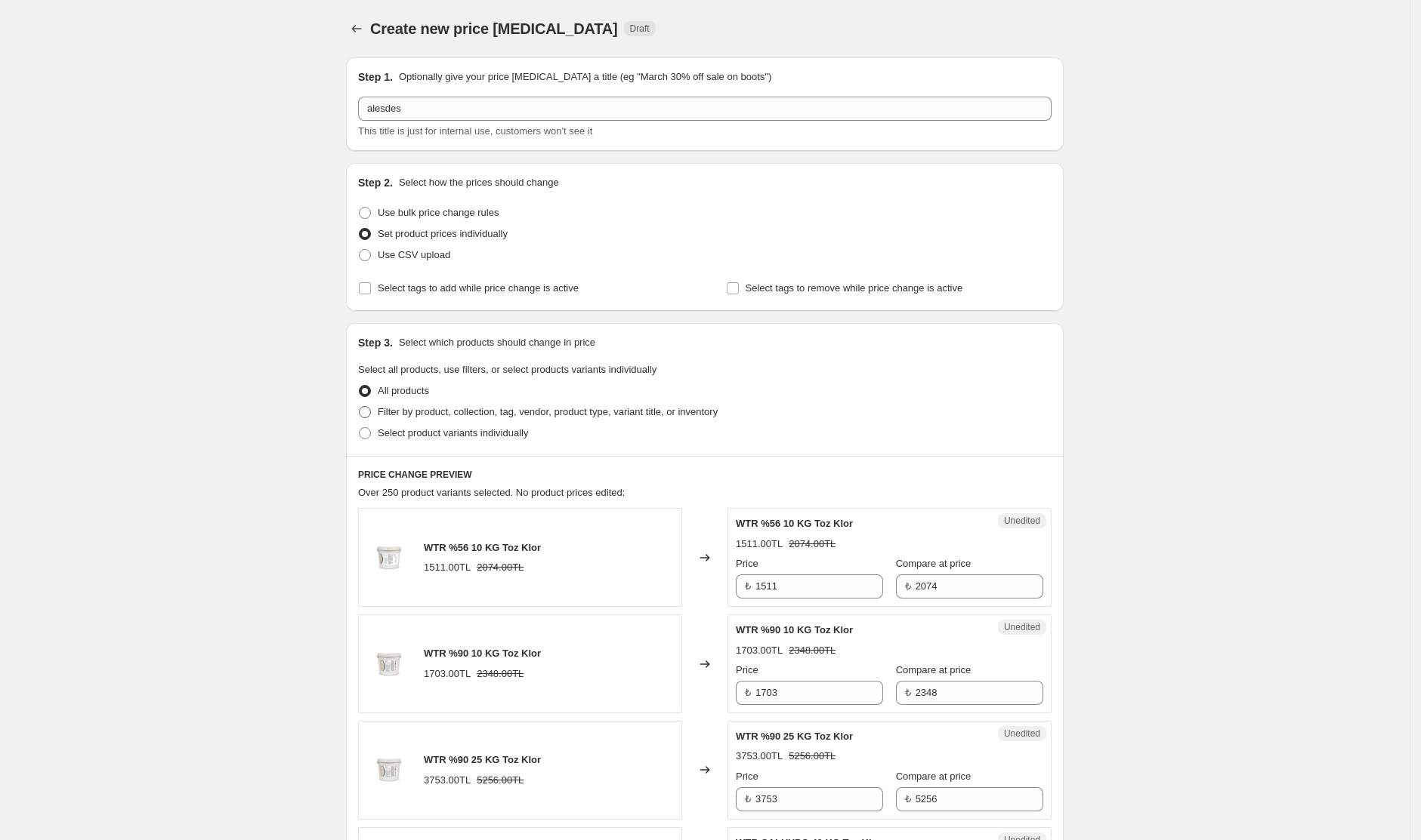
click at [463, 409] on span "Filter by product, collection, tag, vendor, product type, variant title, or inv…" at bounding box center [547, 412] width 340 height 11
click at [360, 407] on input "Filter by product, collection, tag, vendor, product type, variant title, or inv…" at bounding box center [359, 406] width 1 height 1
radio input "true"
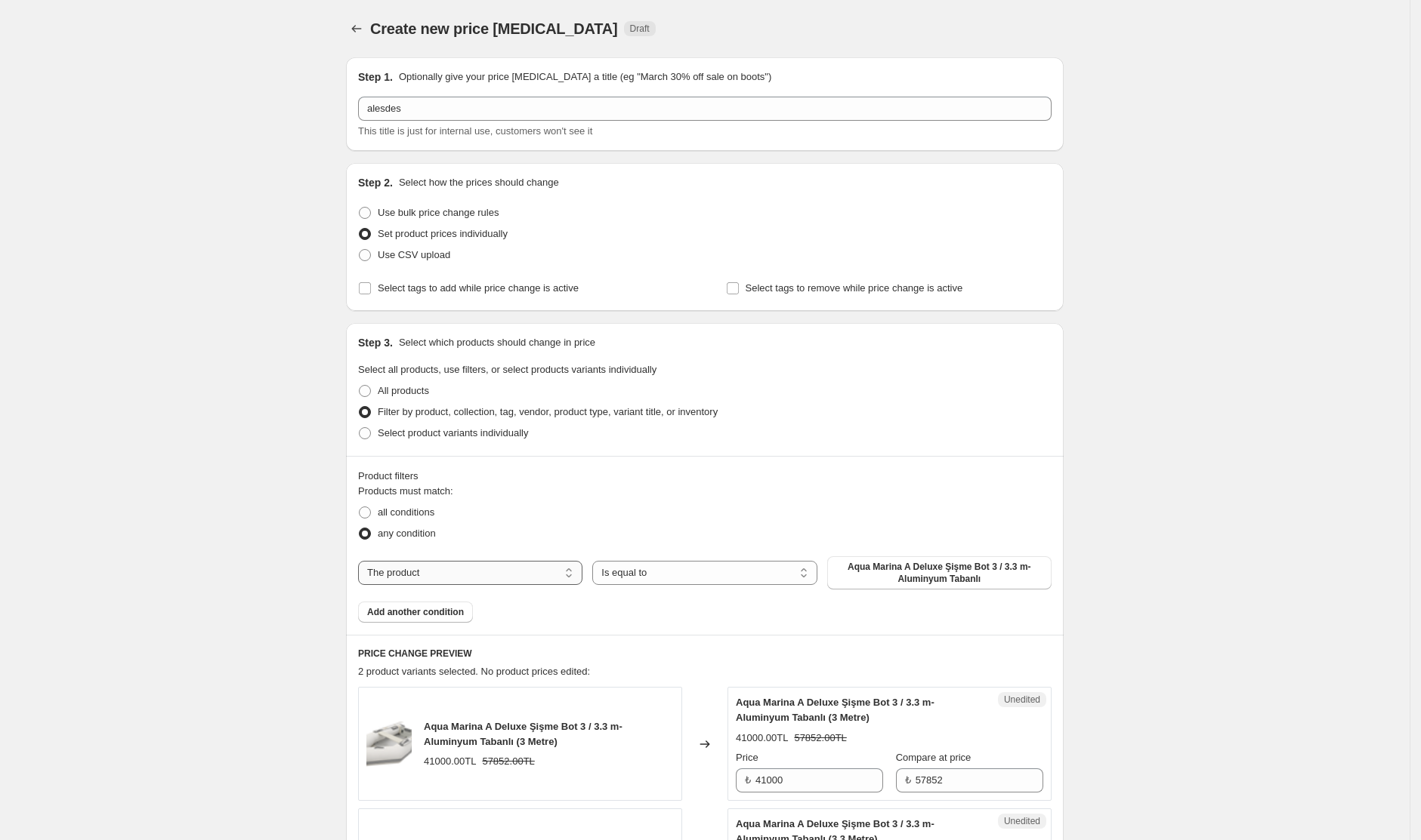
click at [541, 575] on select "The product The product's collection The product's tag The product's vendor The…" at bounding box center [470, 573] width 225 height 24
select select "collection"
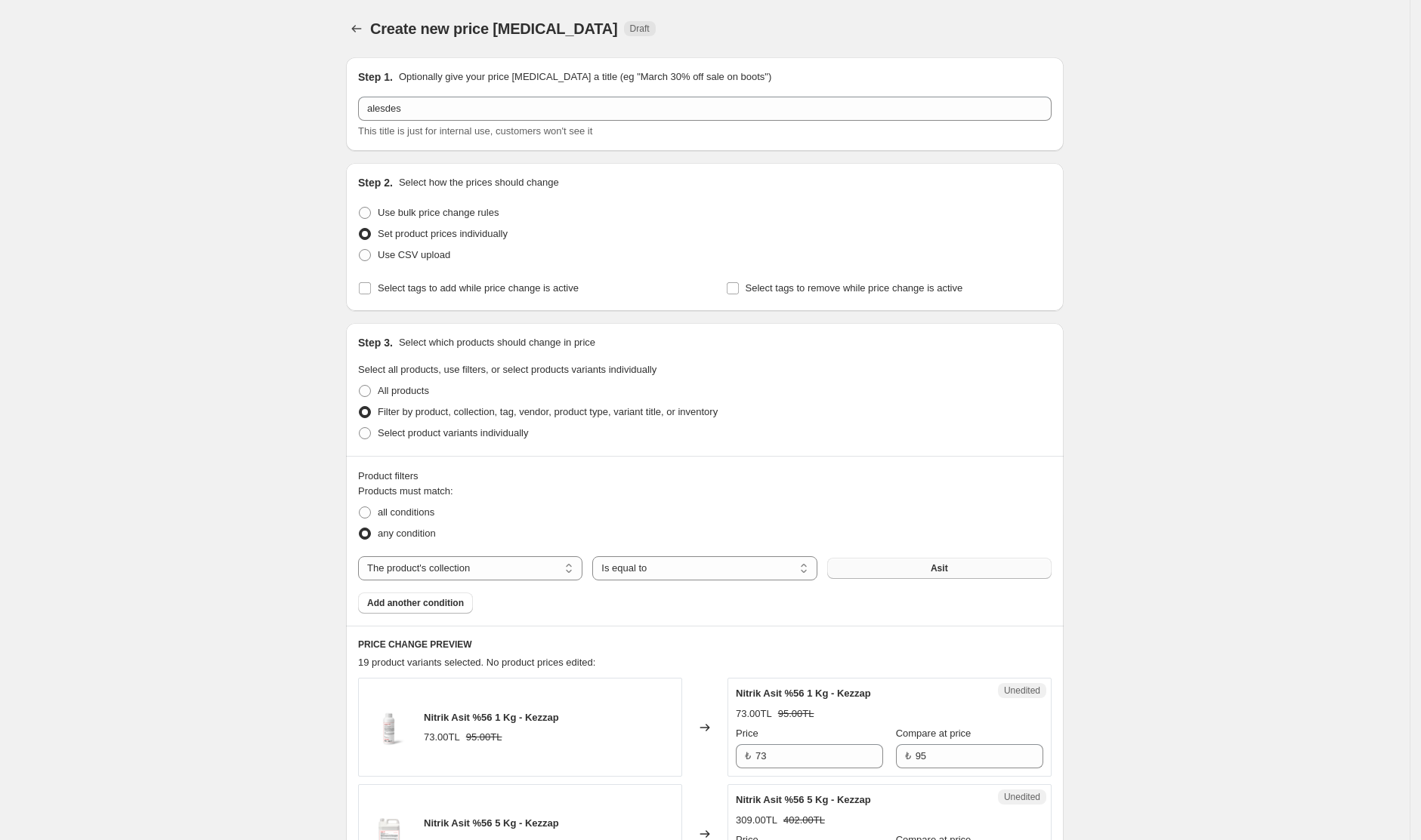
click at [911, 574] on button "Asit" at bounding box center [939, 568] width 225 height 21
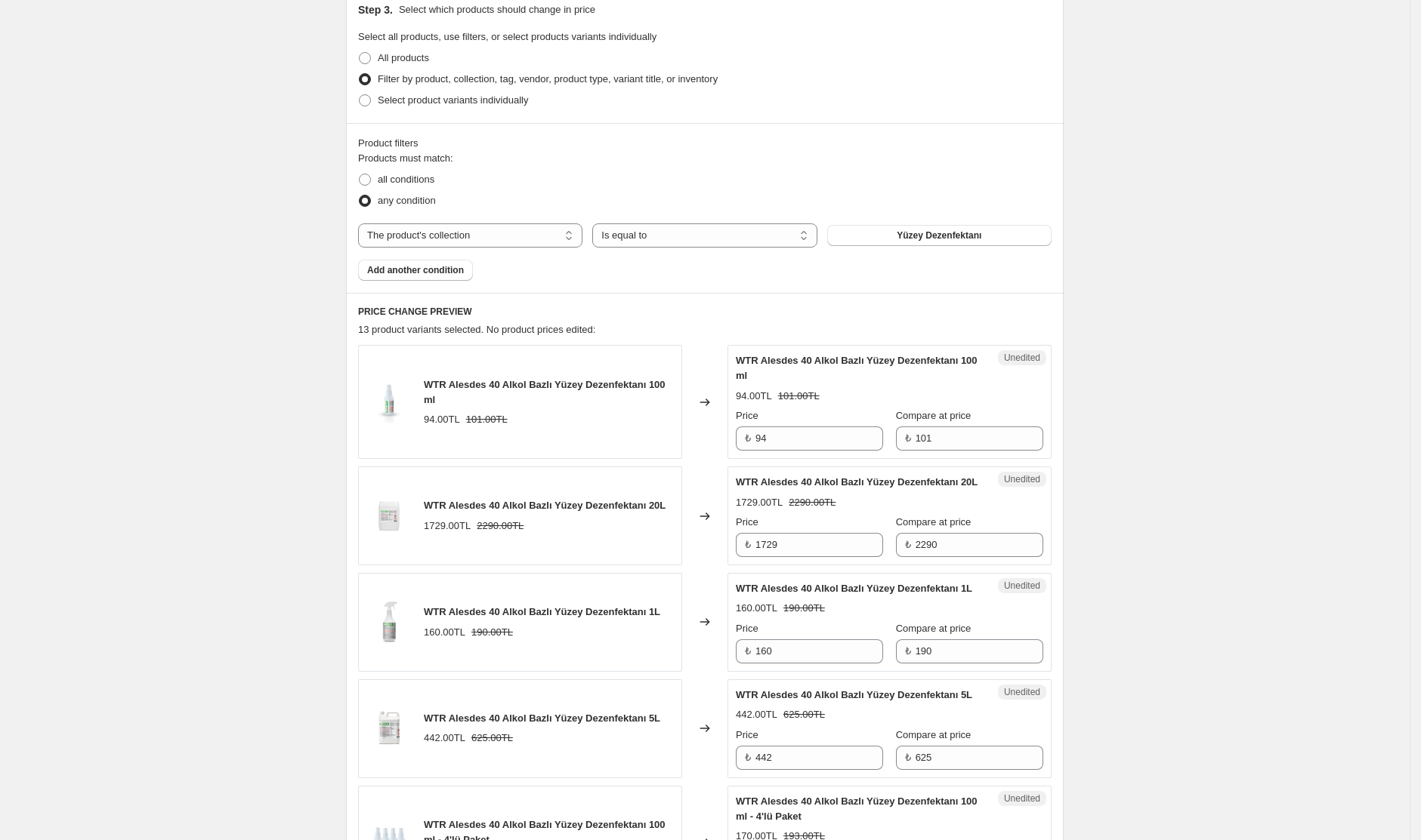
scroll to position [344, 0]
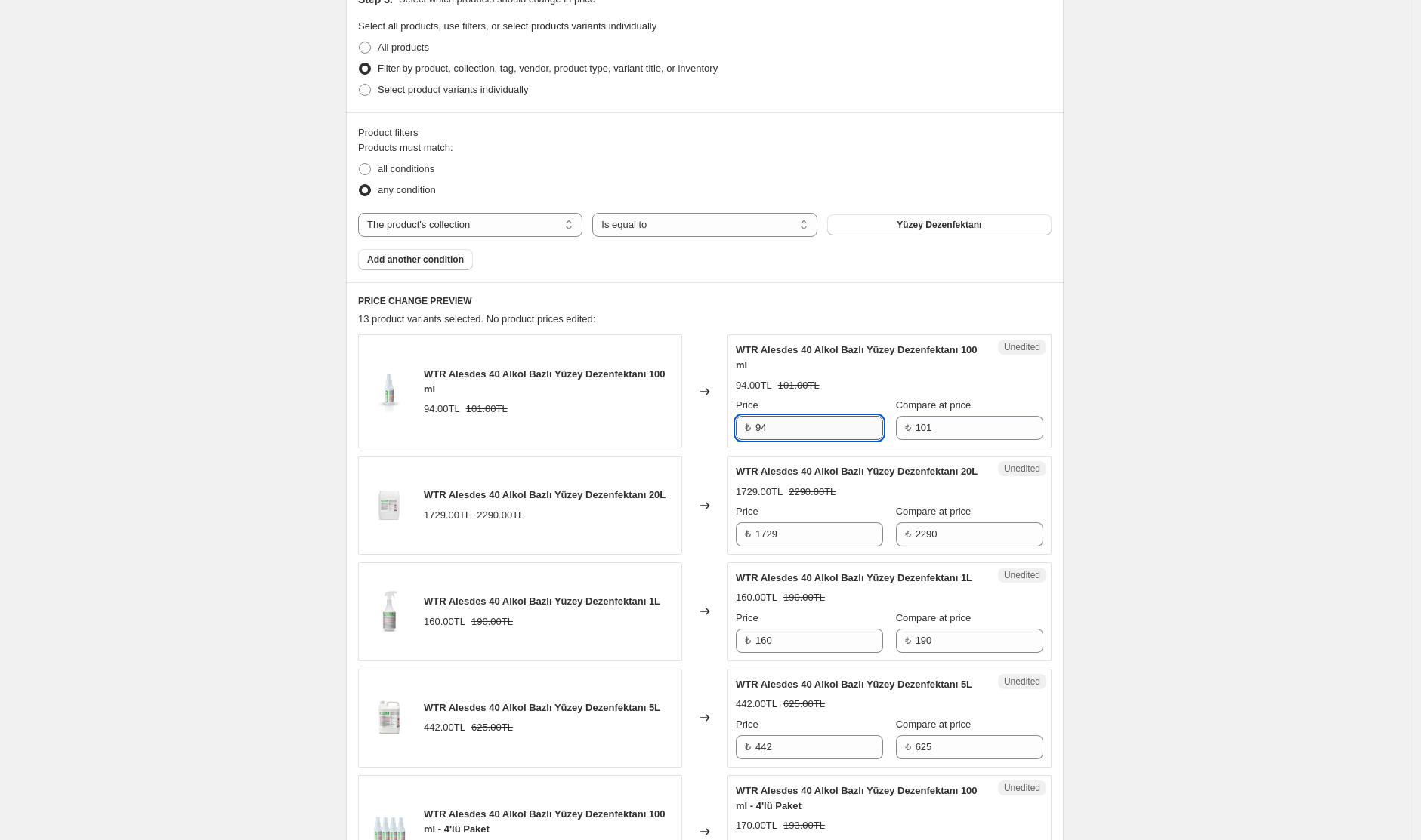
click at [833, 426] on input "94" at bounding box center [819, 428] width 128 height 24
drag, startPoint x: 851, startPoint y: 436, endPoint x: 723, endPoint y: 413, distance: 130.0
click at [723, 413] on div "WTR Alesdes 40 Alkol Bazlı Yüzey Dezenfektanı 100 ml 94.00TL 101.00TL Changed t…" at bounding box center [704, 391] width 693 height 114
type input "67"
click at [938, 433] on input "101" at bounding box center [978, 428] width 128 height 24
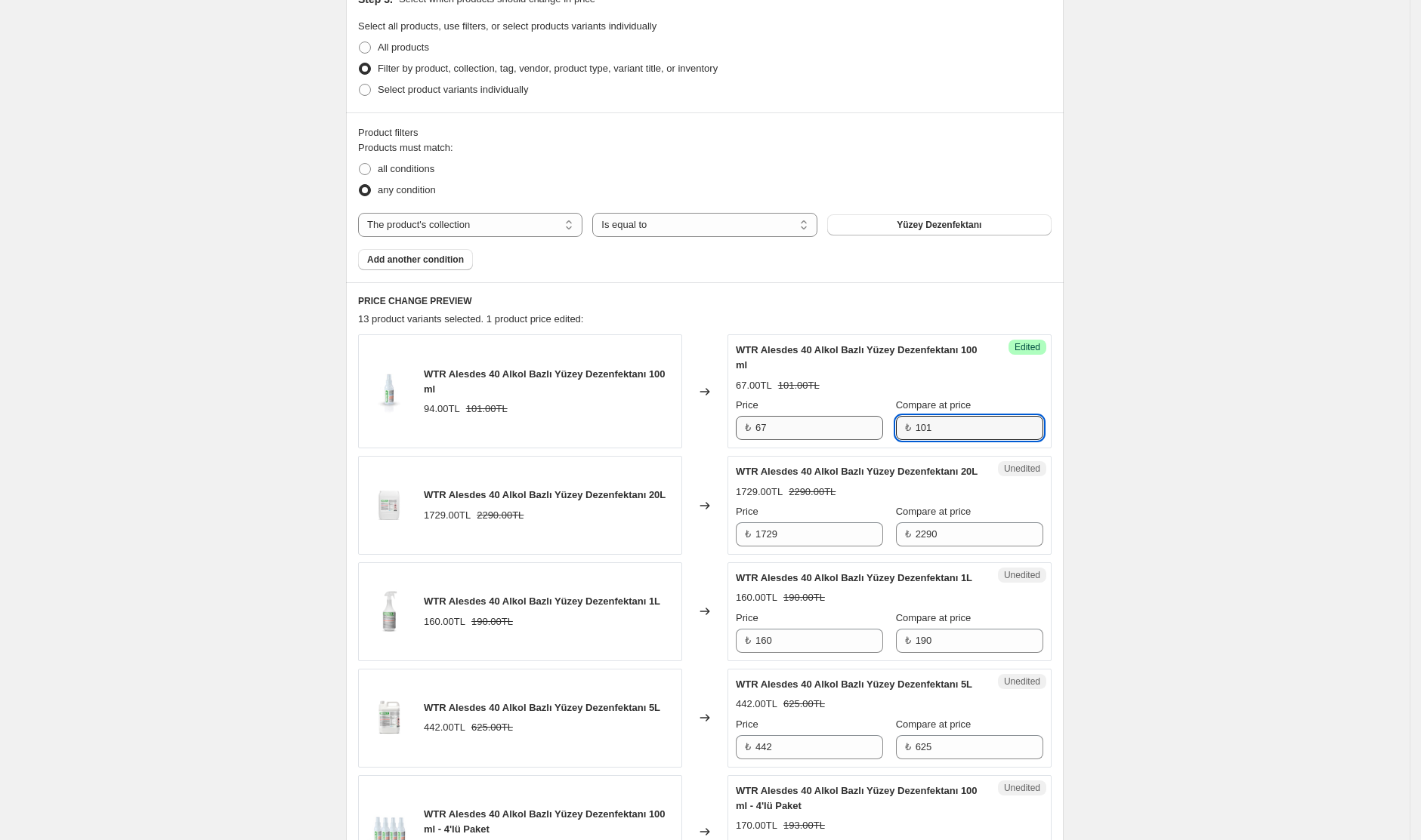
drag, startPoint x: 946, startPoint y: 436, endPoint x: 864, endPoint y: 424, distance: 82.9
click at [864, 424] on div "Price ₺ 67 Compare at price ₺ 101" at bounding box center [890, 418] width 307 height 42
type input "83"
click at [813, 546] on input "1729" at bounding box center [819, 535] width 128 height 24
drag, startPoint x: 815, startPoint y: 548, endPoint x: 641, endPoint y: 533, distance: 174.6
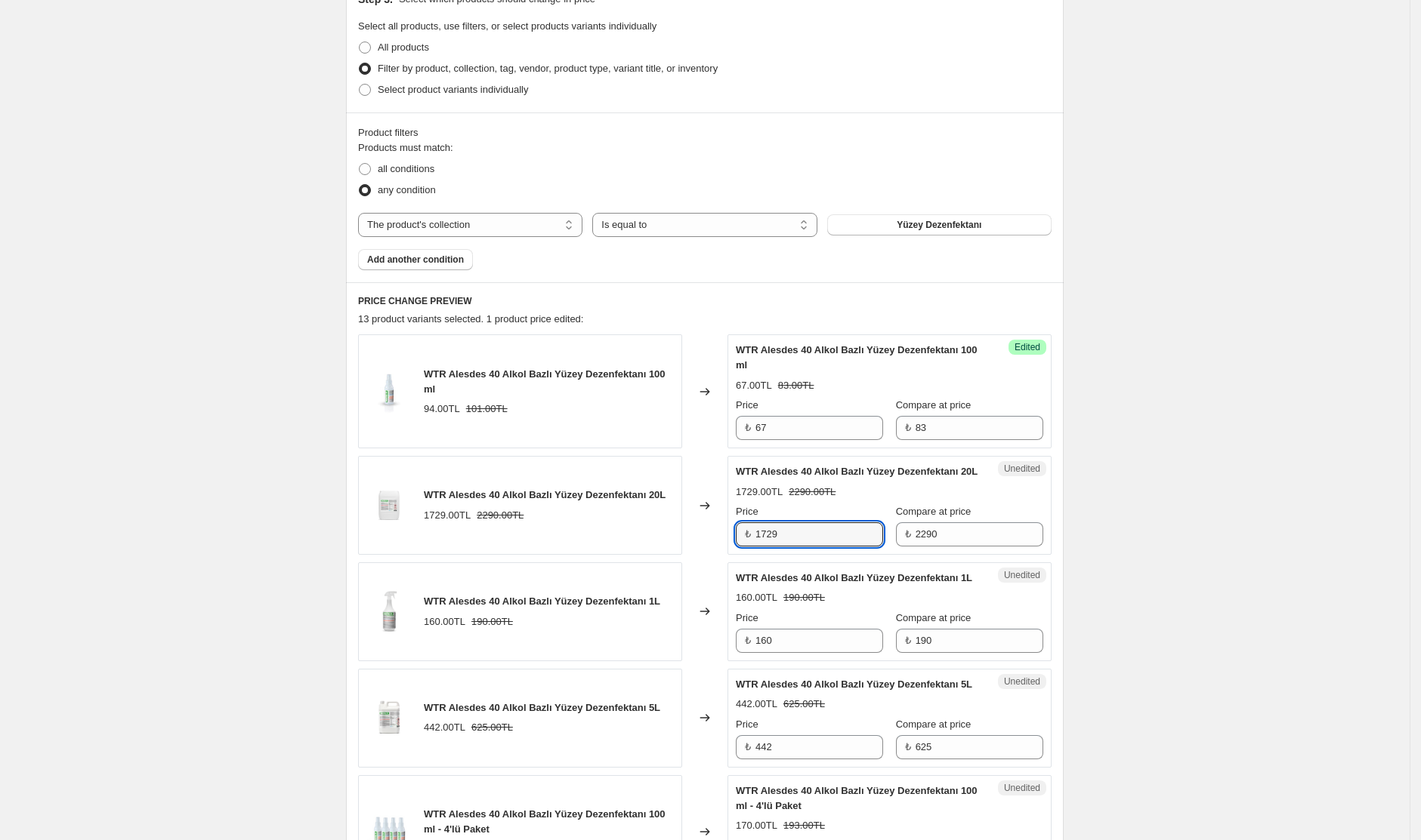
click at [641, 533] on div "WTR Alesdes 40 Alkol Bazlı Yüzey Dezenfektanı 20L 1729.00TL 2290.00TL Changed t…" at bounding box center [704, 506] width 693 height 99
type input "1730"
type input "2617"
click at [821, 653] on input "160" at bounding box center [819, 641] width 128 height 24
drag, startPoint x: 823, startPoint y: 676, endPoint x: 663, endPoint y: 670, distance: 160.1
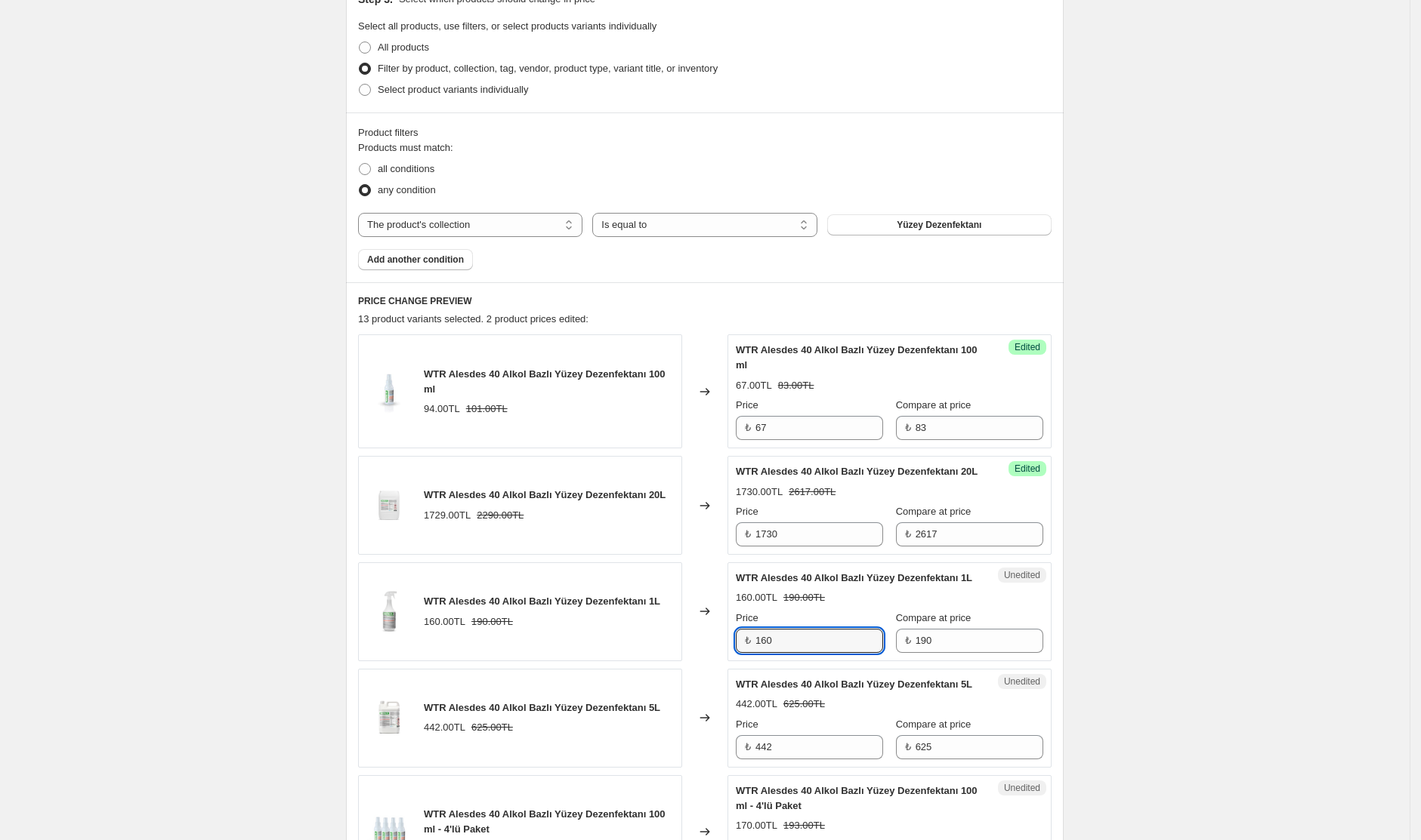
click at [663, 661] on div "WTR Alesdes 40 Alkol Bazlı Yüzey Dezenfektanı 1L 160.00TL 190.00TL Changed to U…" at bounding box center [704, 612] width 693 height 99
type input "170"
type input "233"
type input "515"
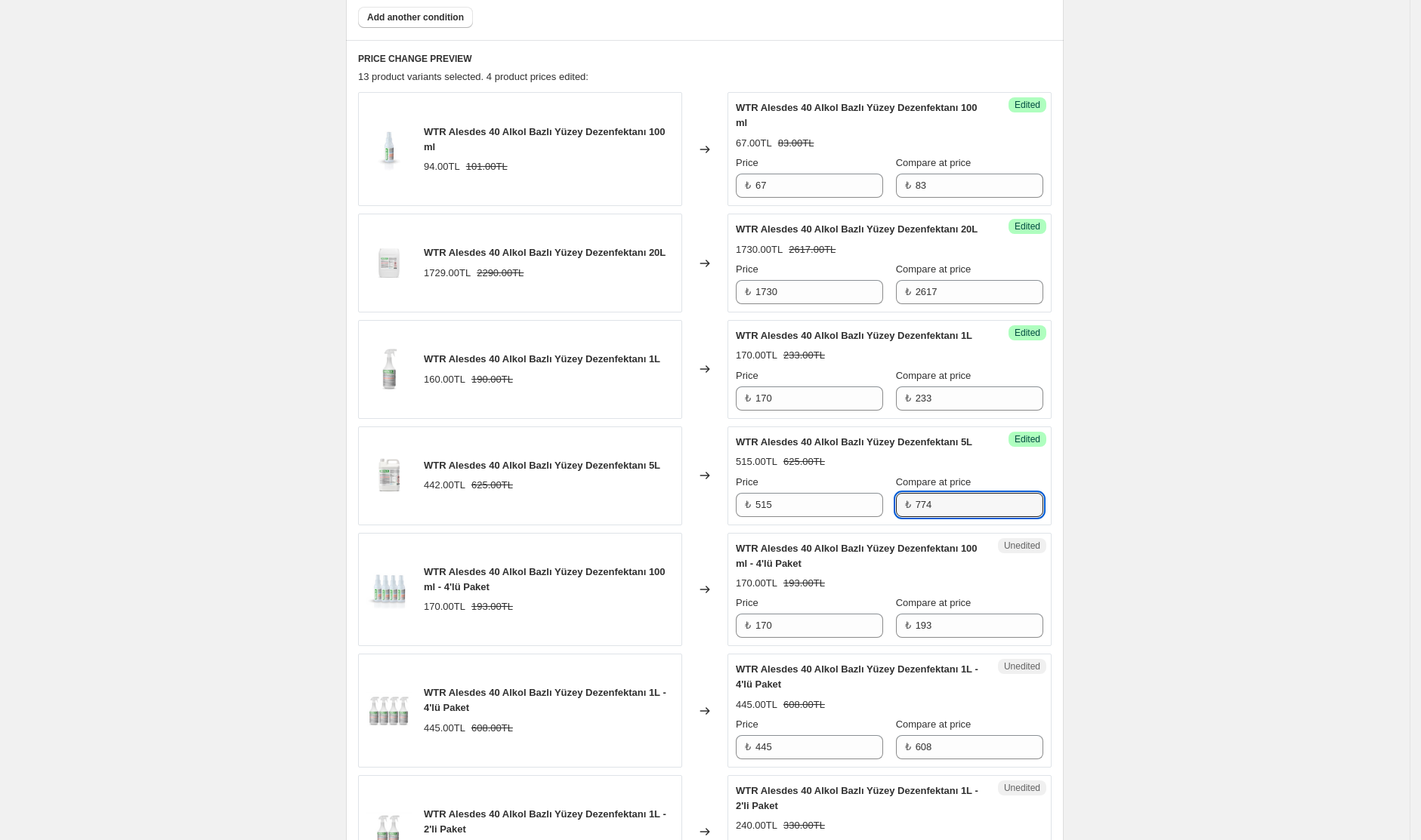
scroll to position [620, 0]
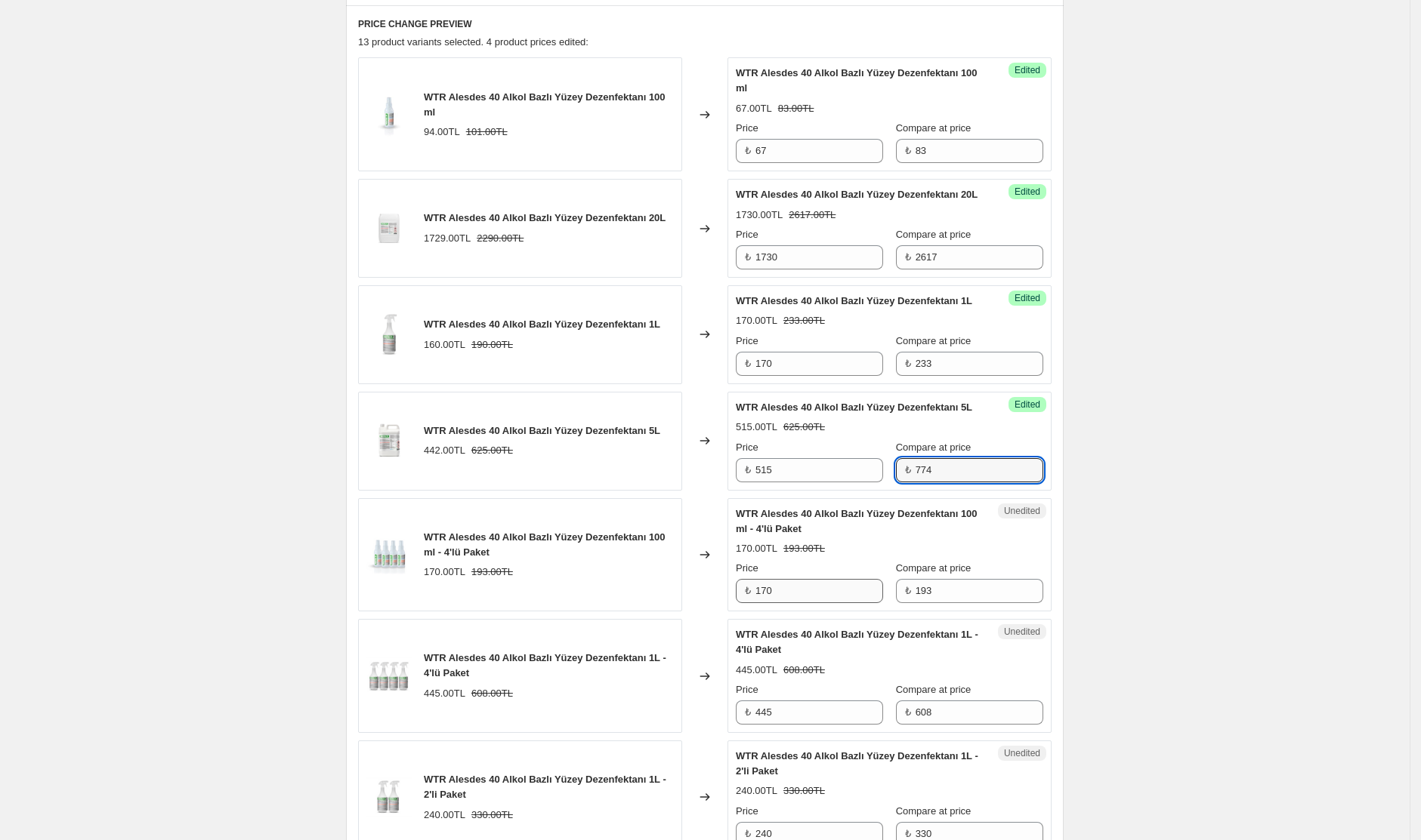
type input "774"
click at [799, 603] on input "170" at bounding box center [819, 591] width 128 height 24
drag, startPoint x: 808, startPoint y: 641, endPoint x: 671, endPoint y: 635, distance: 137.1
click at [671, 612] on div "WTR Alesdes 40 Alkol Bazlı Yüzey Dezenfektanı 100 ml - 4'lü Paket 170.00TL 193.…" at bounding box center [704, 555] width 693 height 114
type input "146"
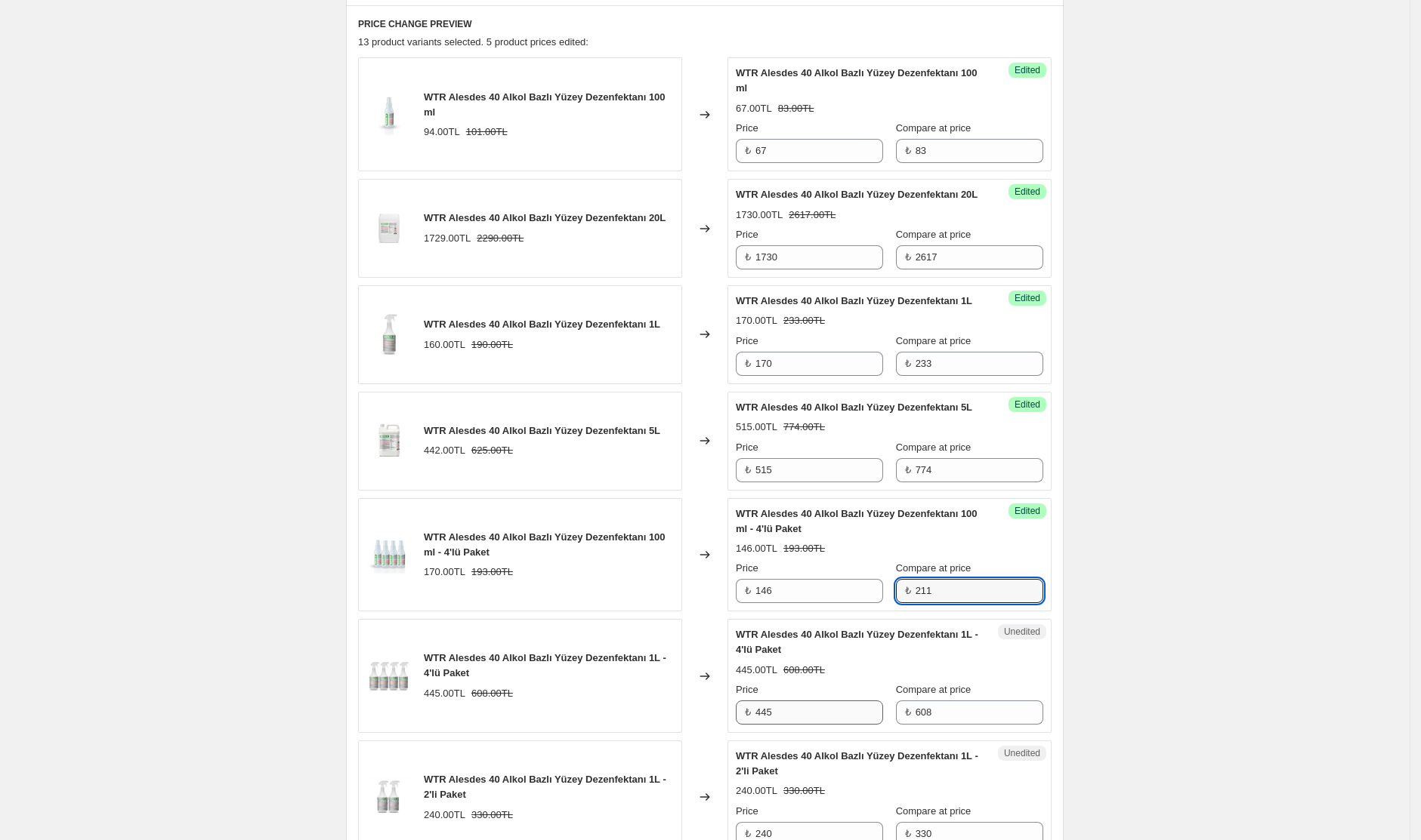
type input "211"
click at [794, 725] on input "445" at bounding box center [819, 712] width 128 height 24
click at [799, 725] on input "445" at bounding box center [819, 712] width 128 height 24
type input "440"
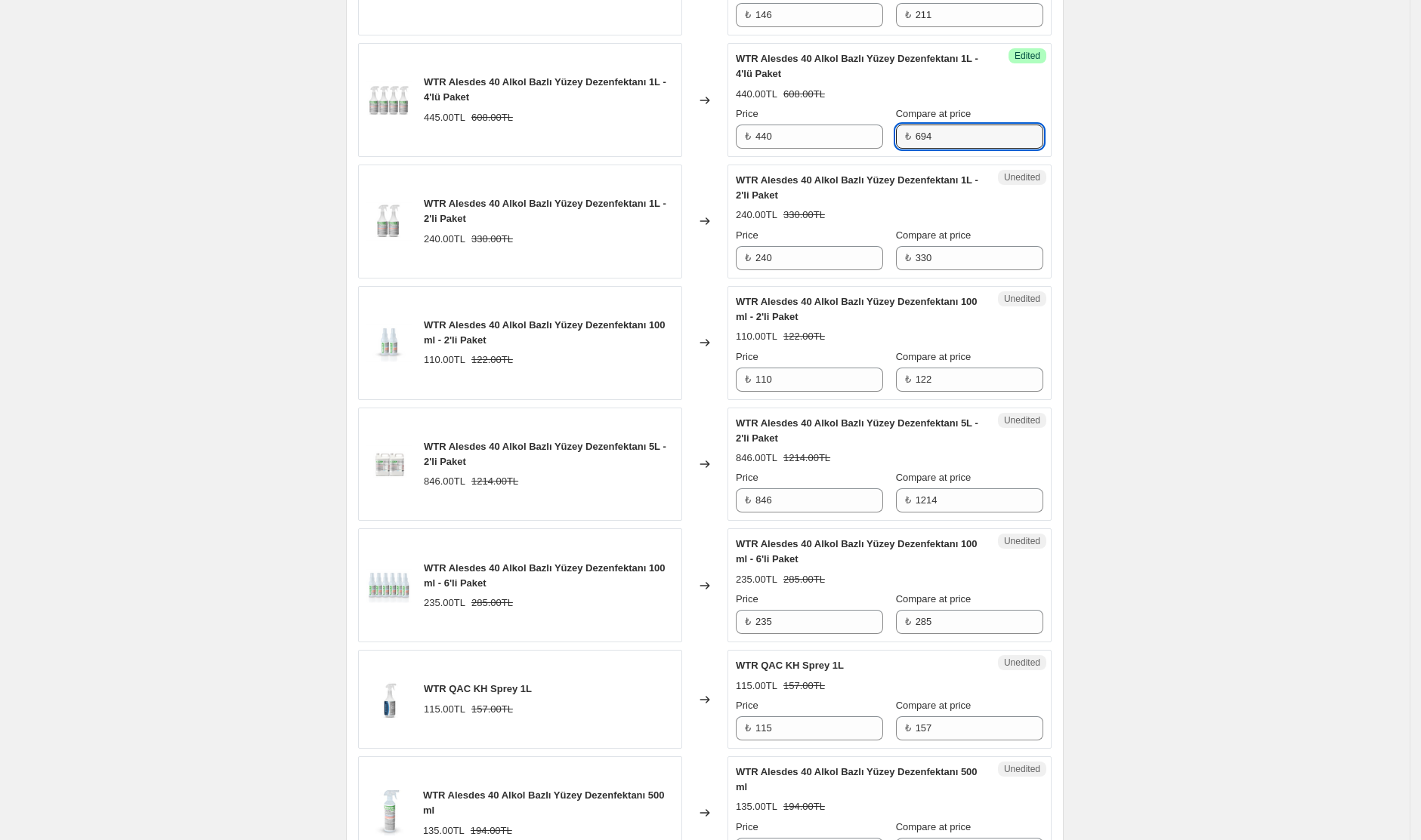
scroll to position [1210, 0]
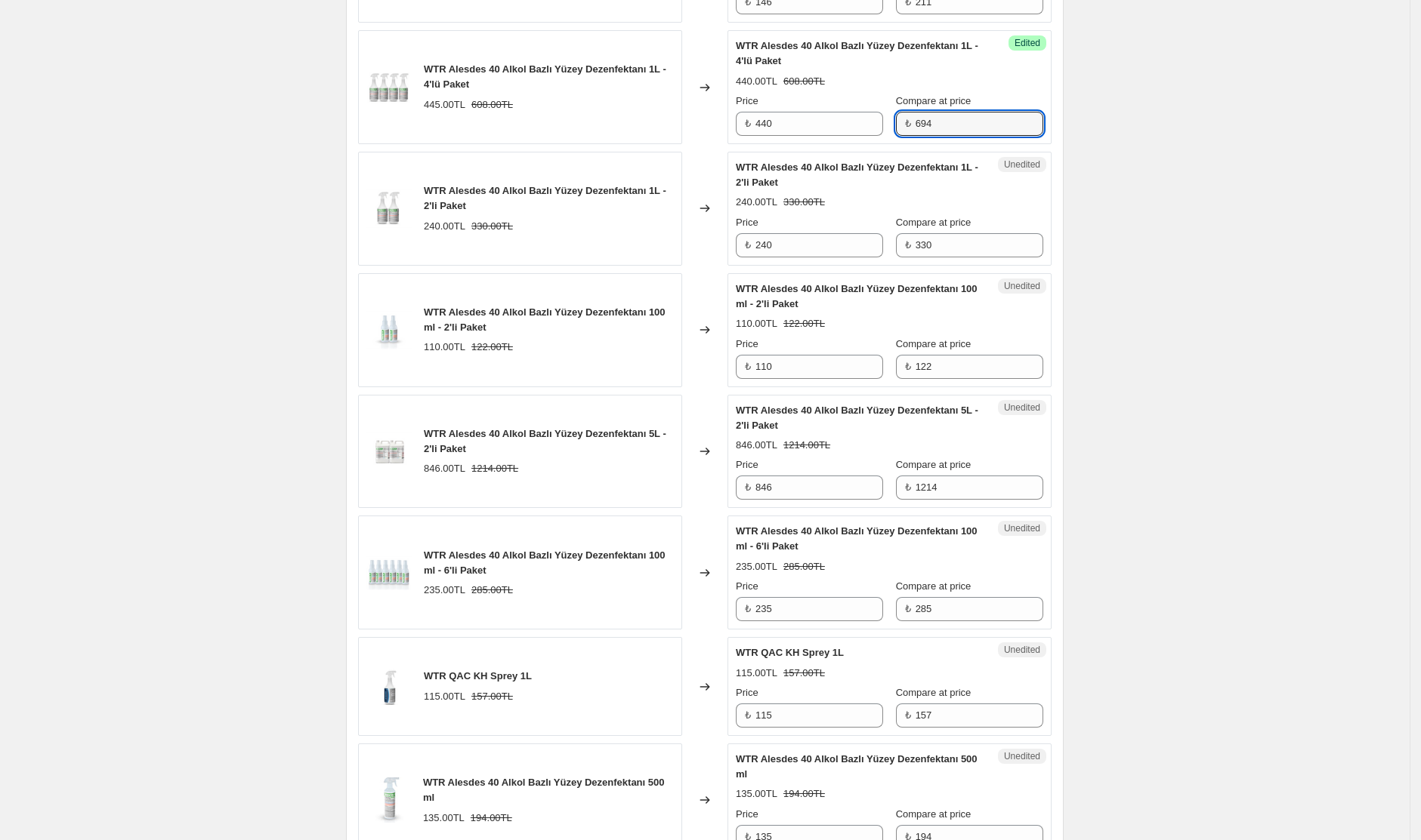
type input "694"
type input "250"
type input "377"
type input "97"
type input "130"
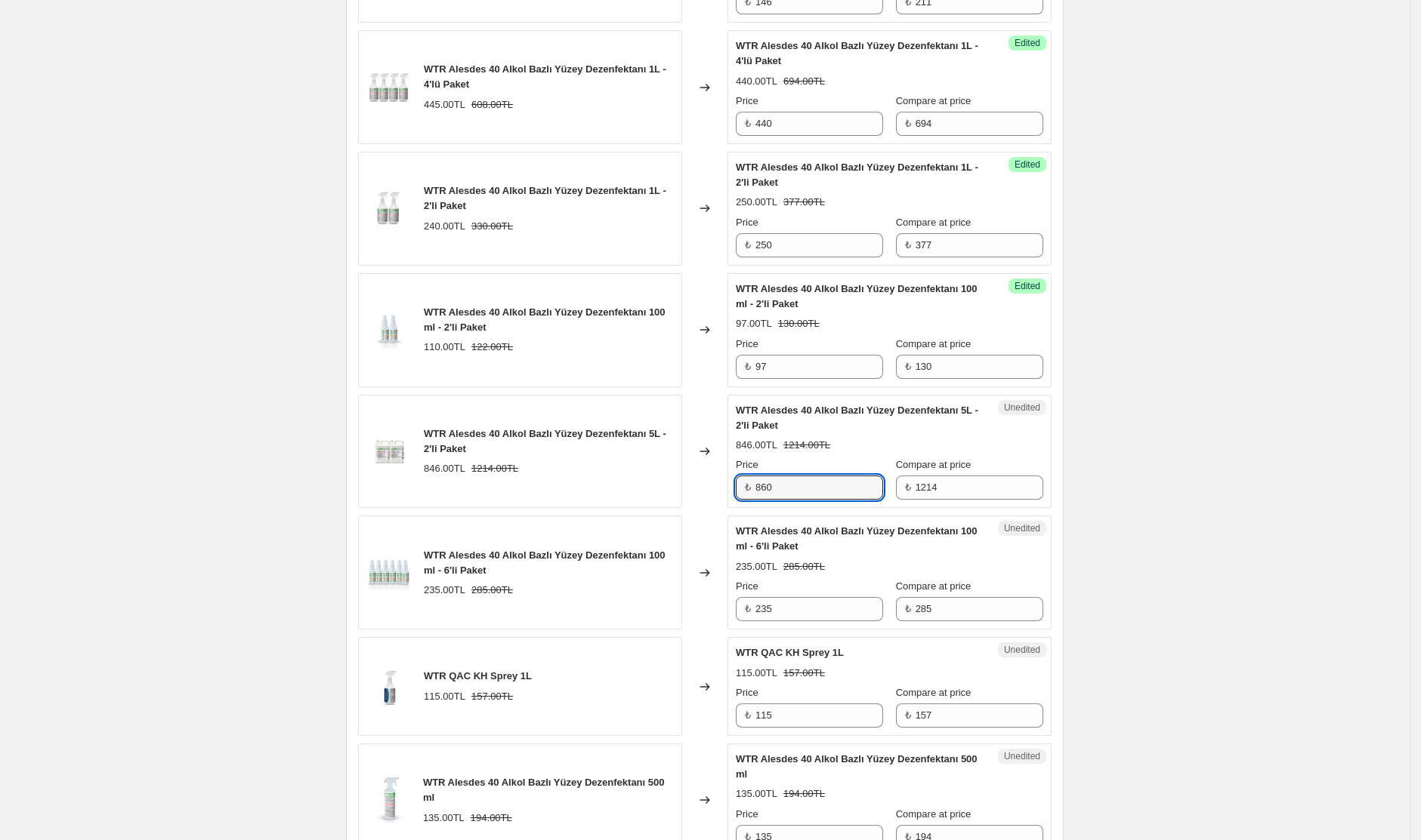
type input "860"
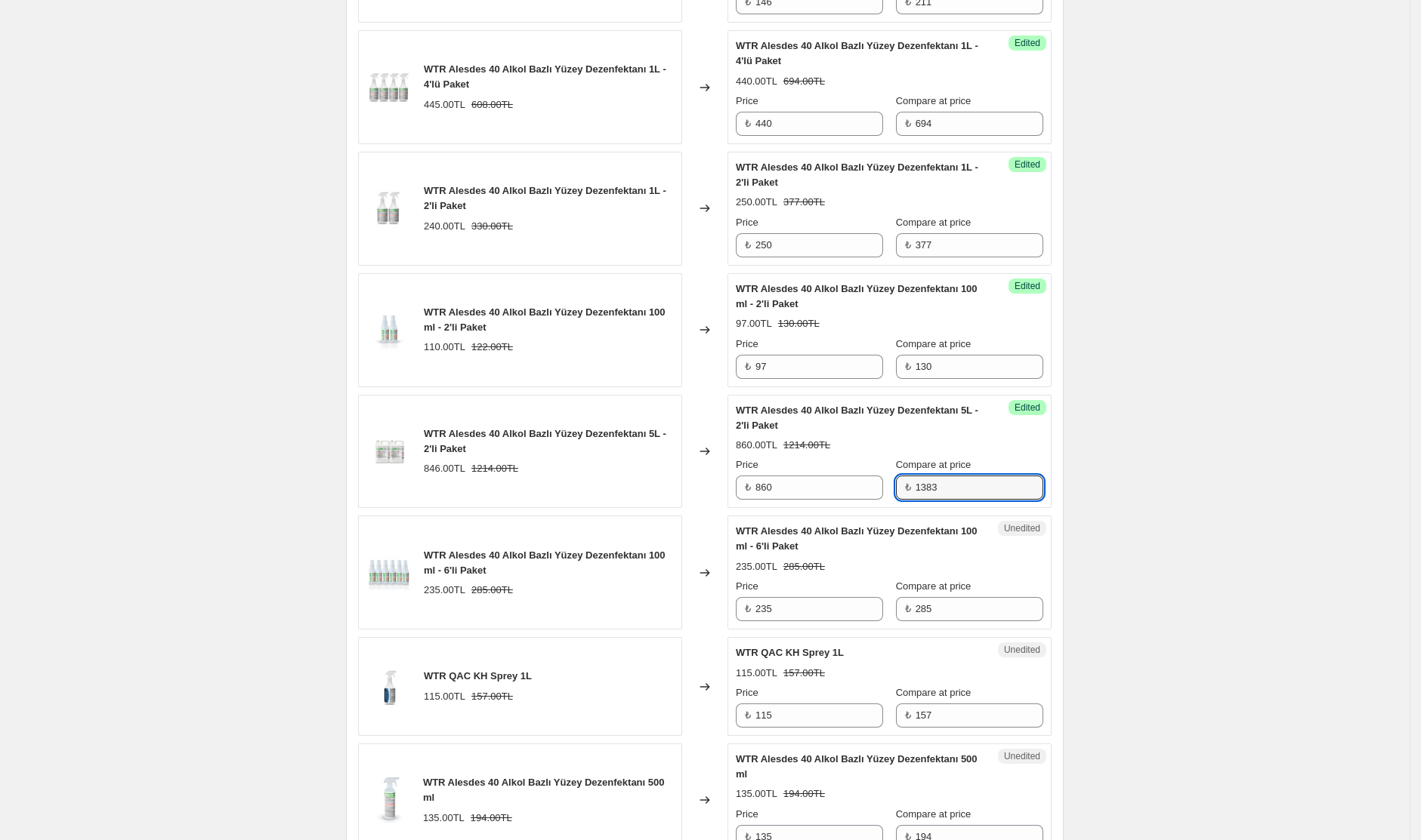
type input "1383"
type input "195"
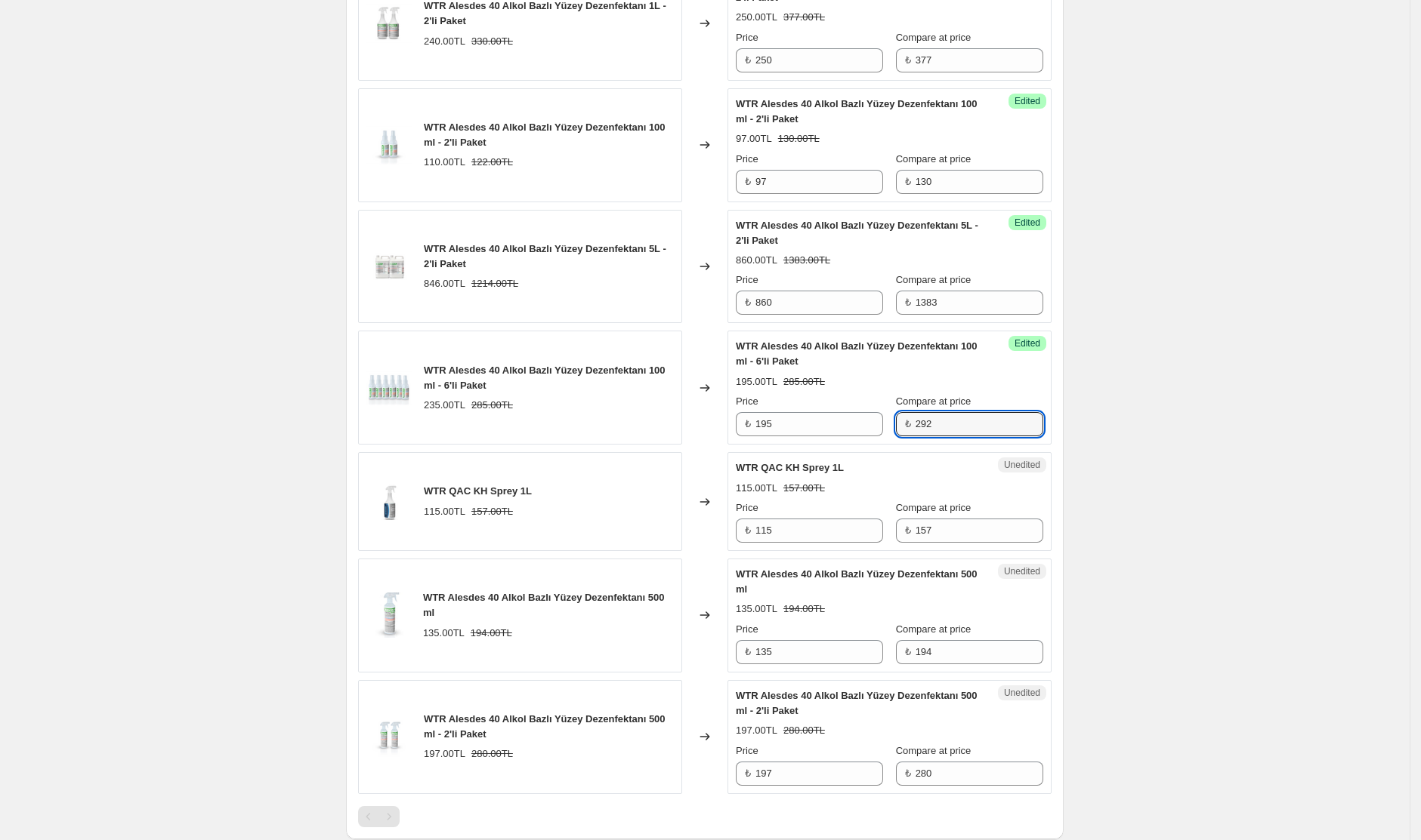
scroll to position [1450, 0]
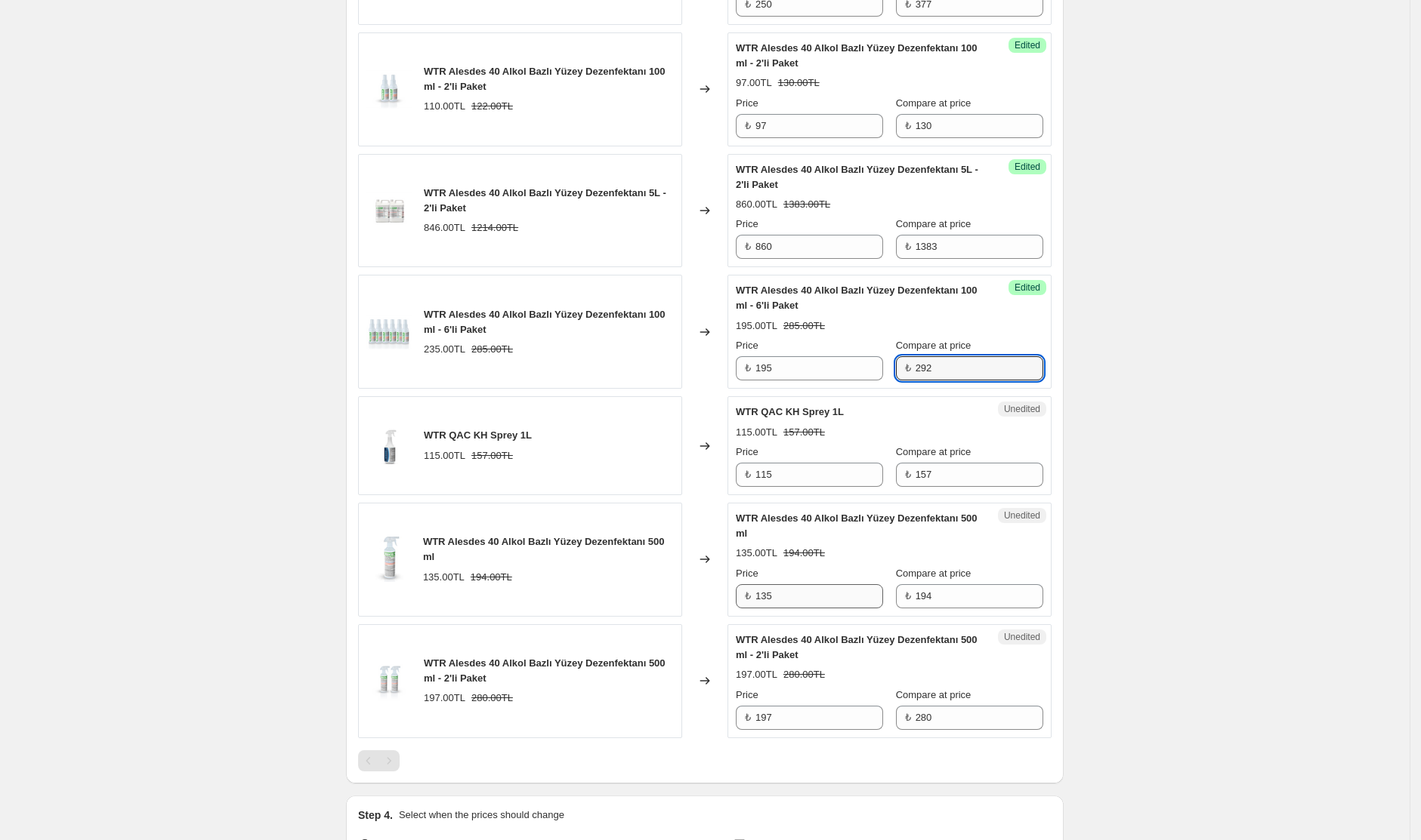
type input "292"
click at [813, 608] on input "135" at bounding box center [819, 596] width 128 height 24
type input "99"
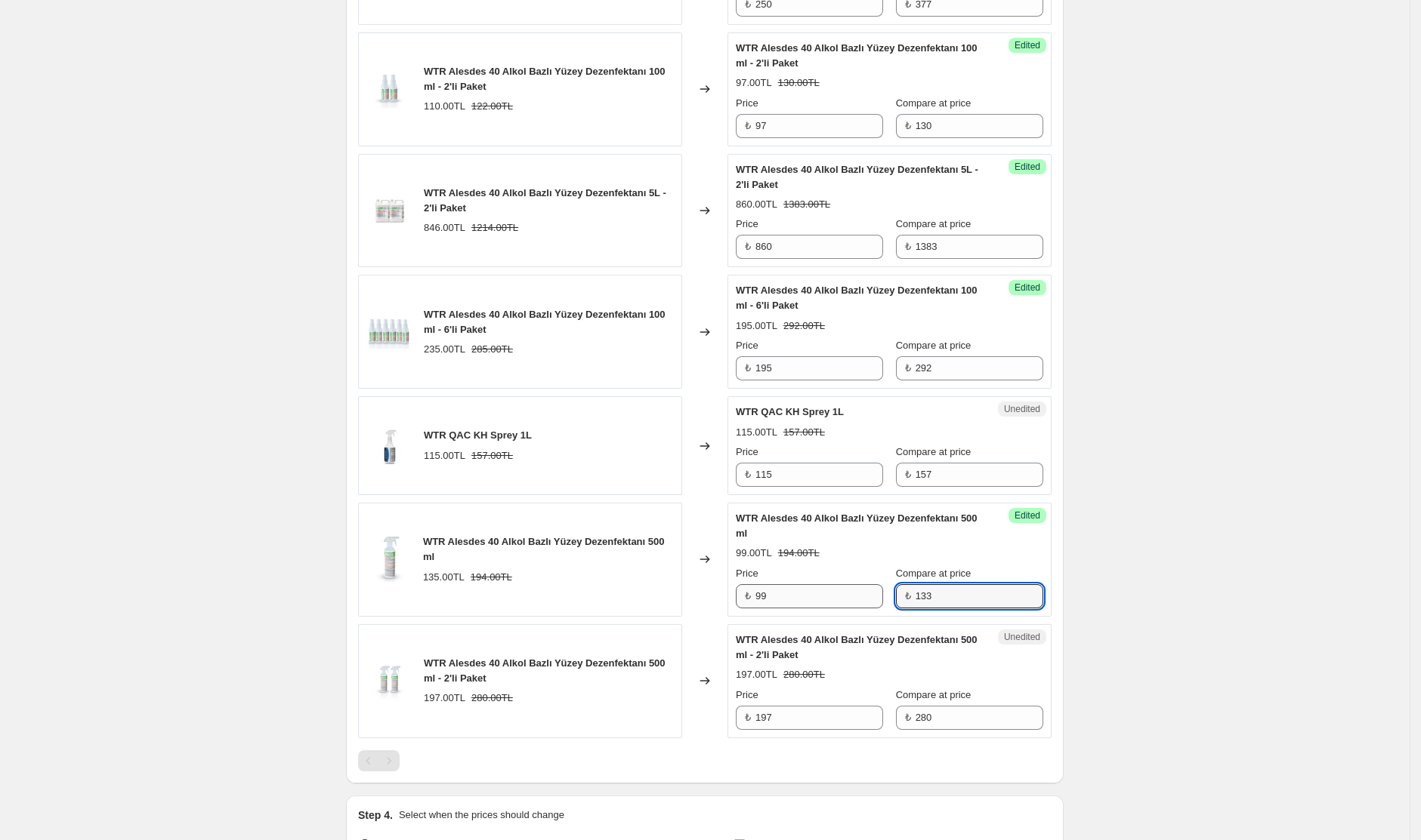
type input "133"
type input "149"
type input "217"
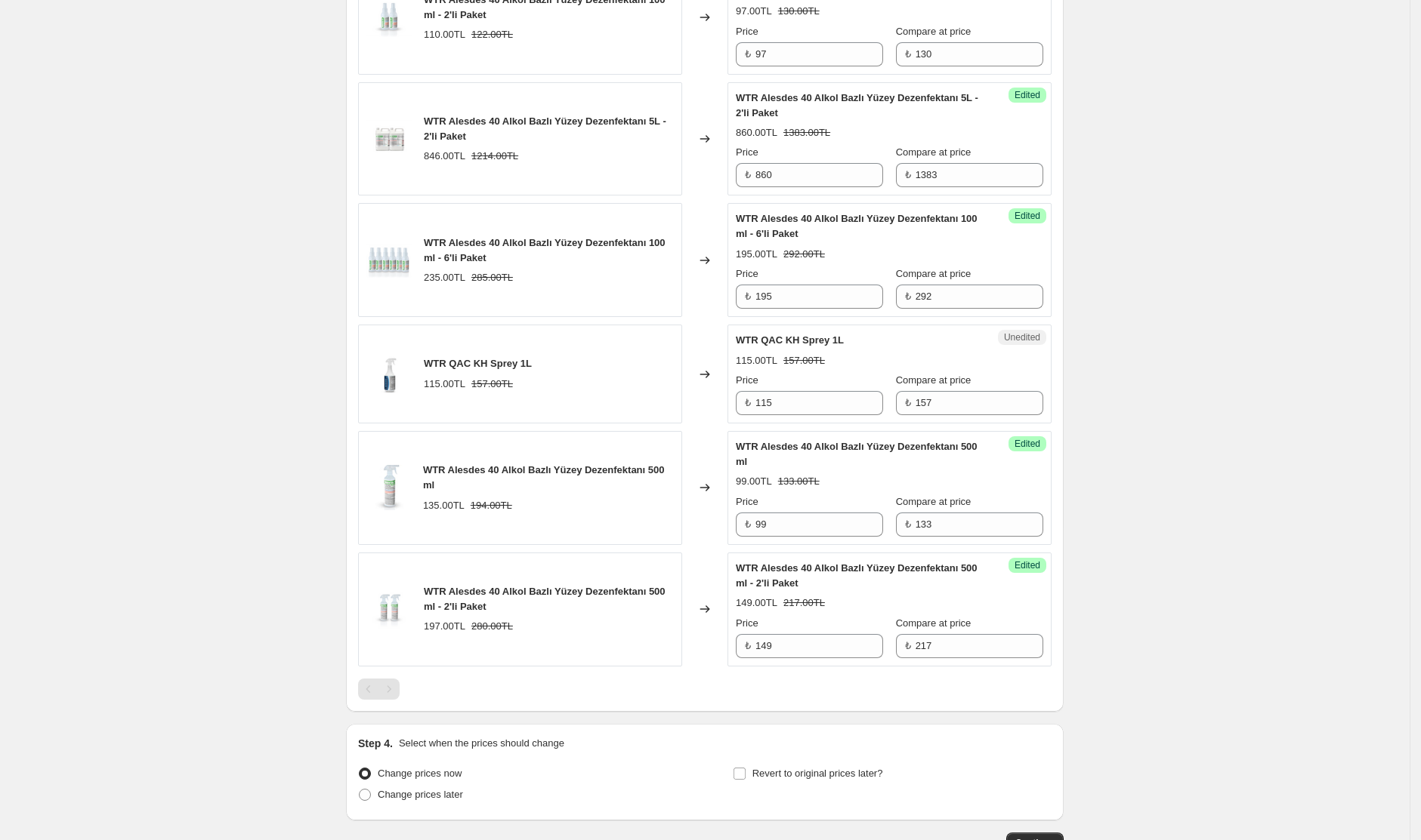
scroll to position [1676, 0]
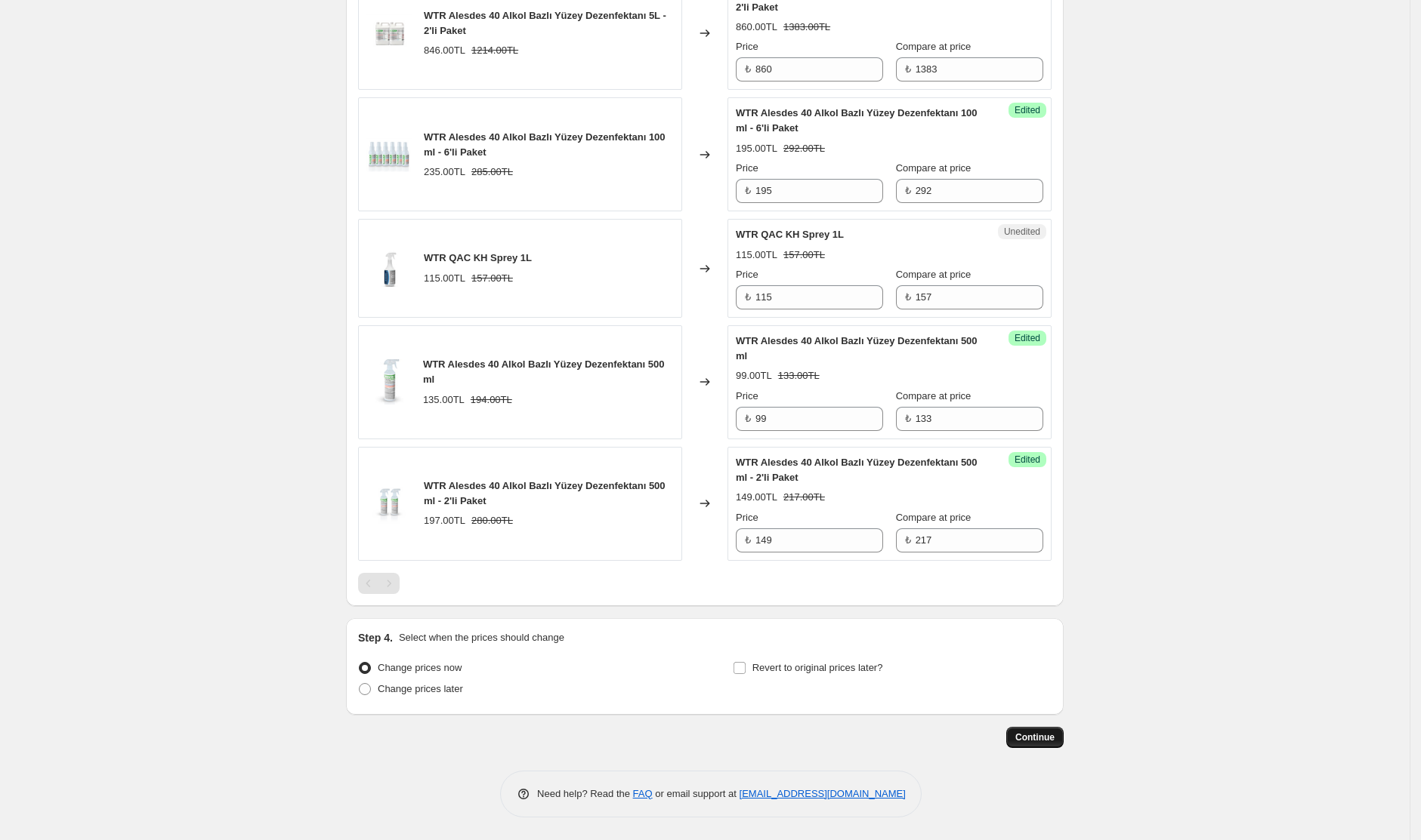
click at [1035, 737] on span "Continue" at bounding box center [1035, 738] width 39 height 12
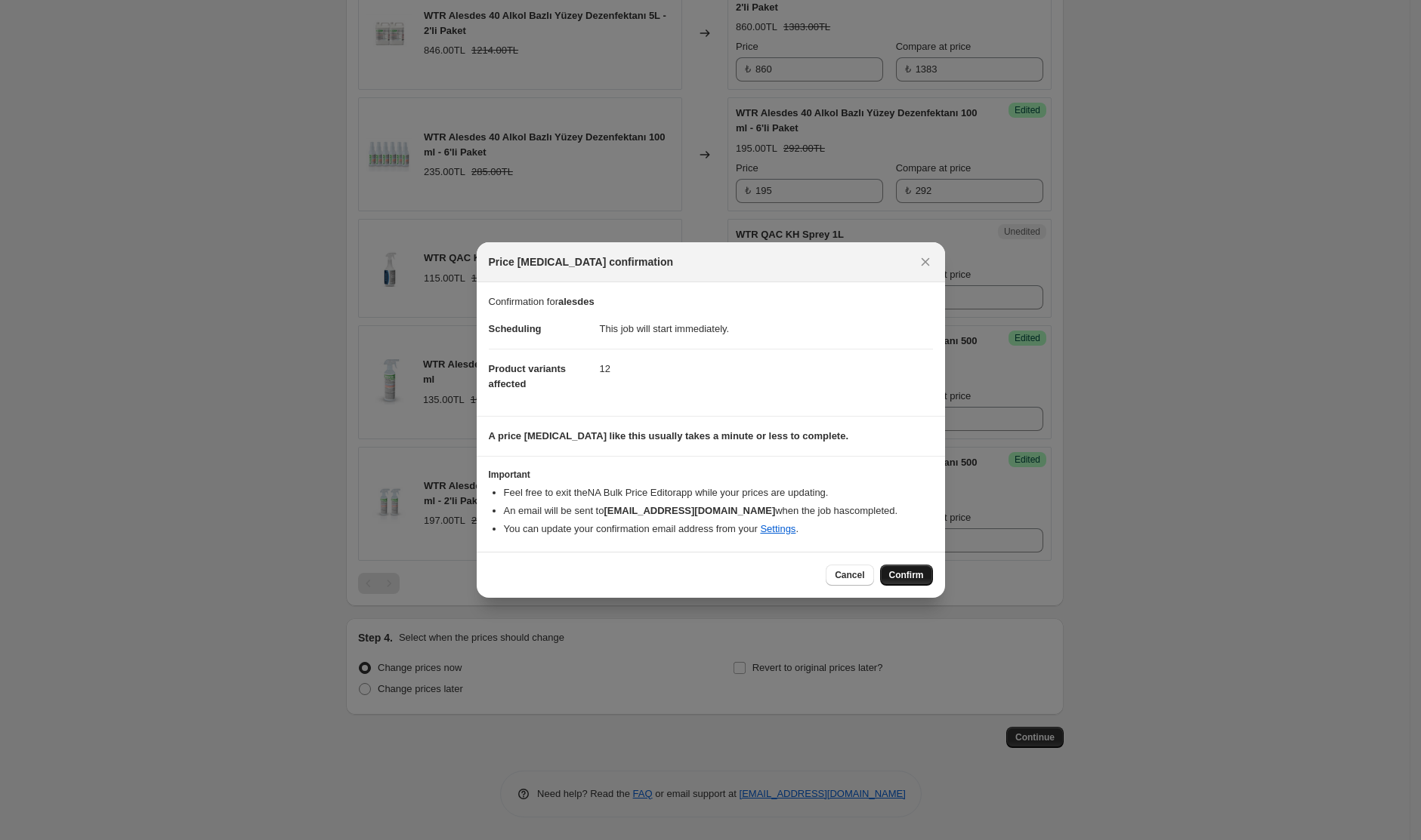
click at [905, 574] on span "Confirm" at bounding box center [906, 575] width 34 height 12
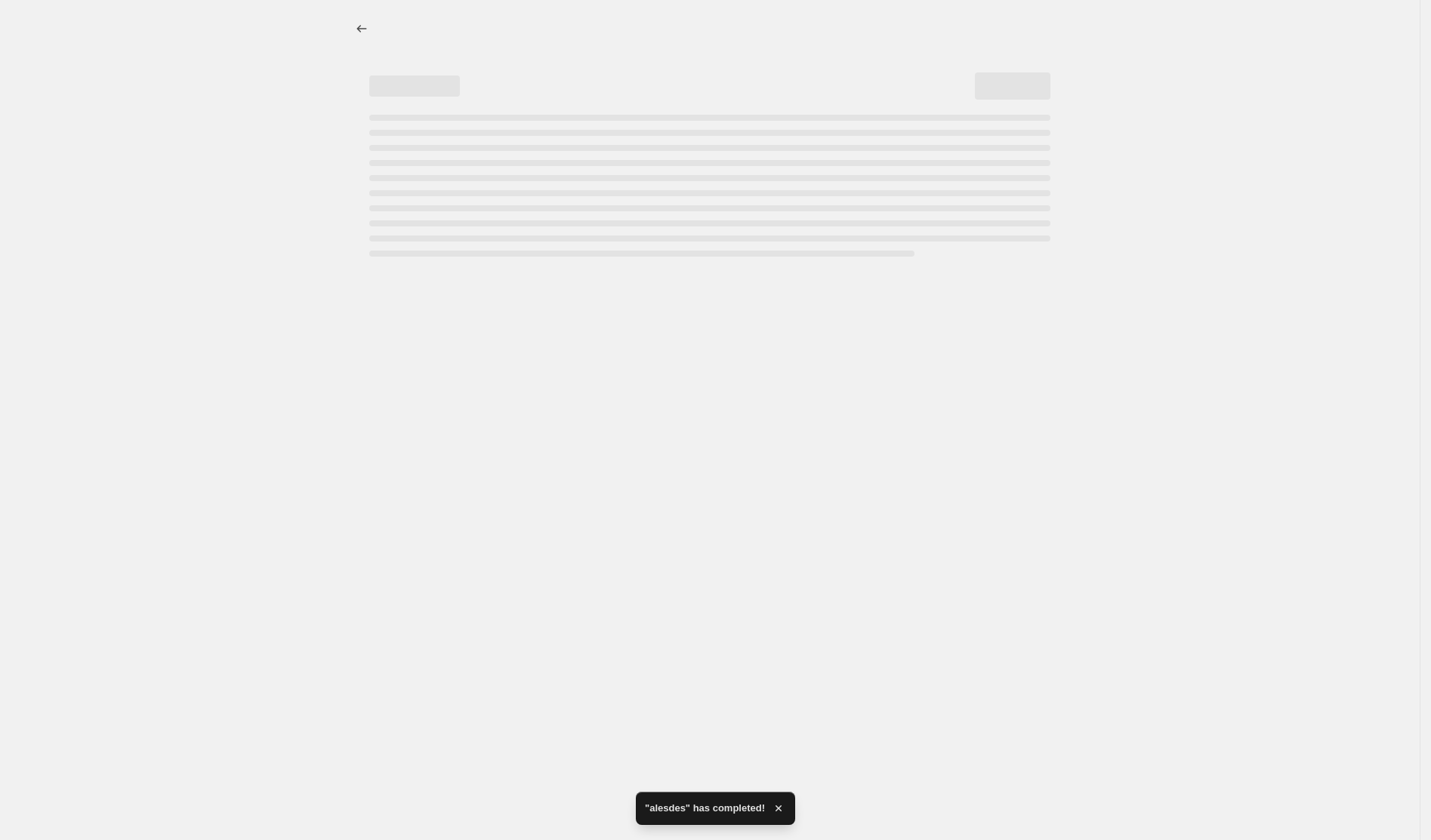
select select "collection"
